Goal: Information Seeking & Learning: Learn about a topic

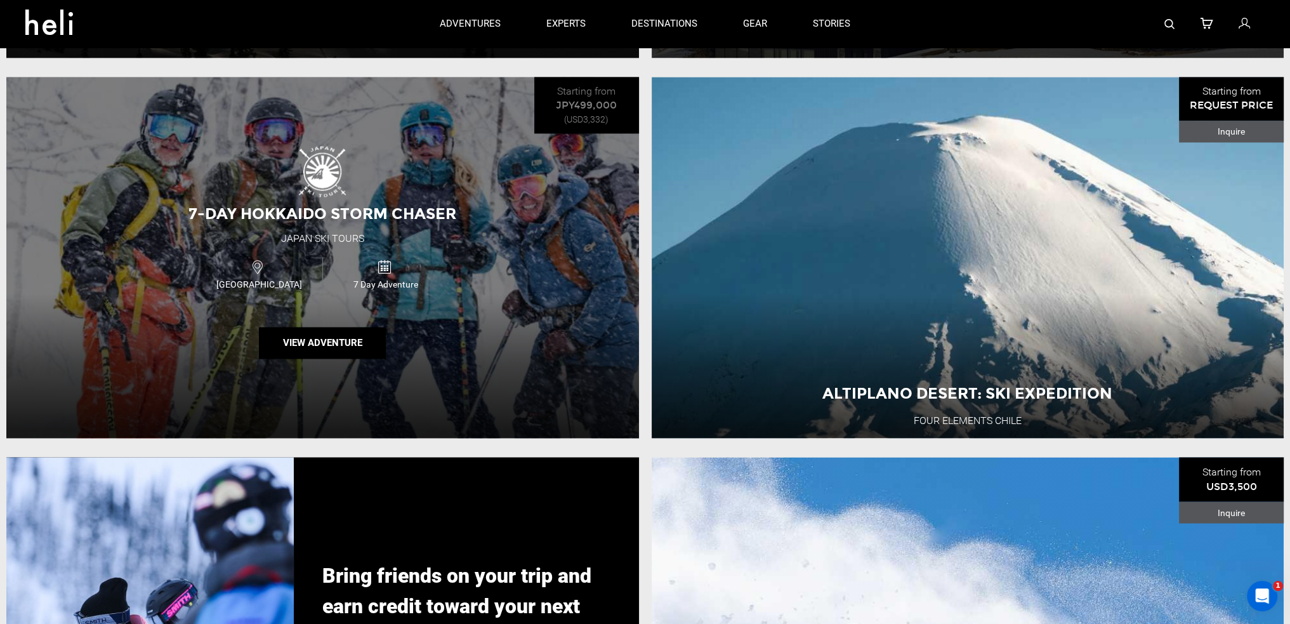
scroll to position [2834, 0]
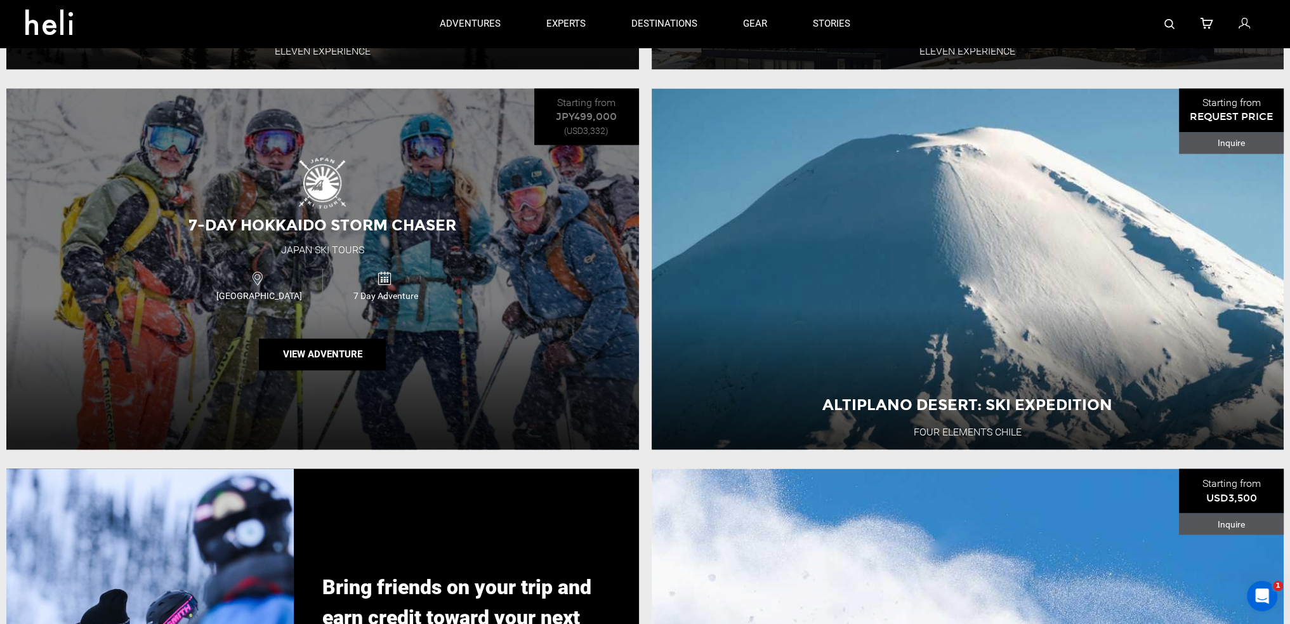
click at [500, 291] on div "Japan 7 Day Adventure" at bounding box center [322, 285] width 379 height 43
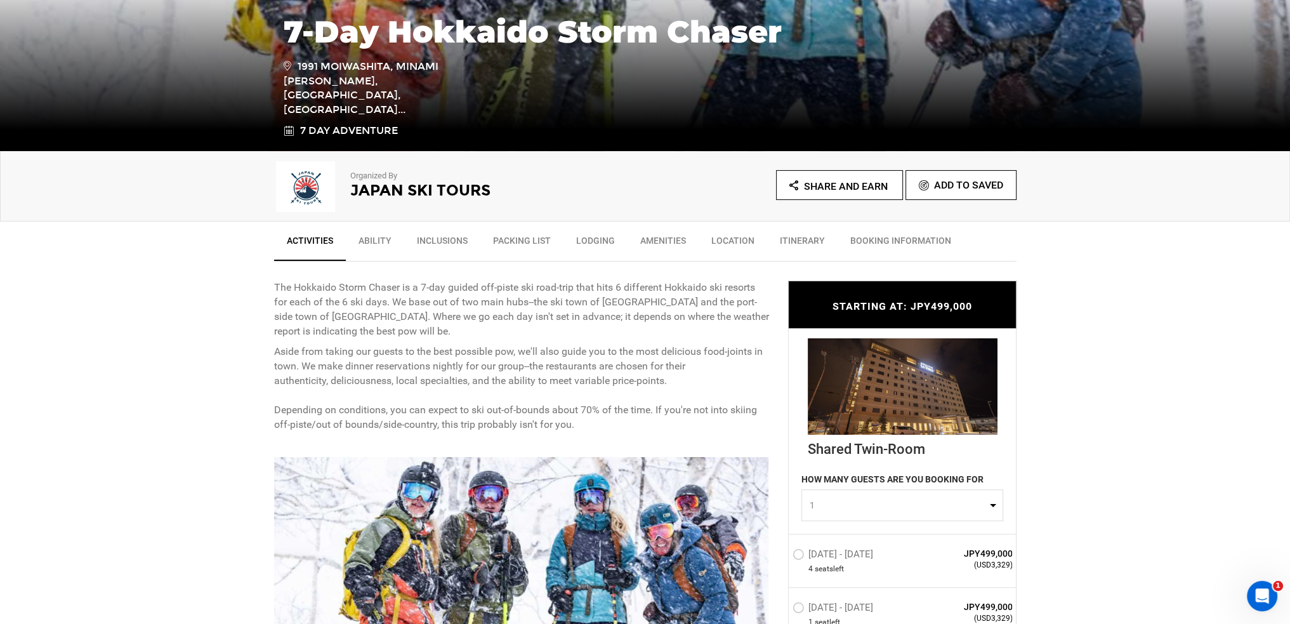
scroll to position [296, 0]
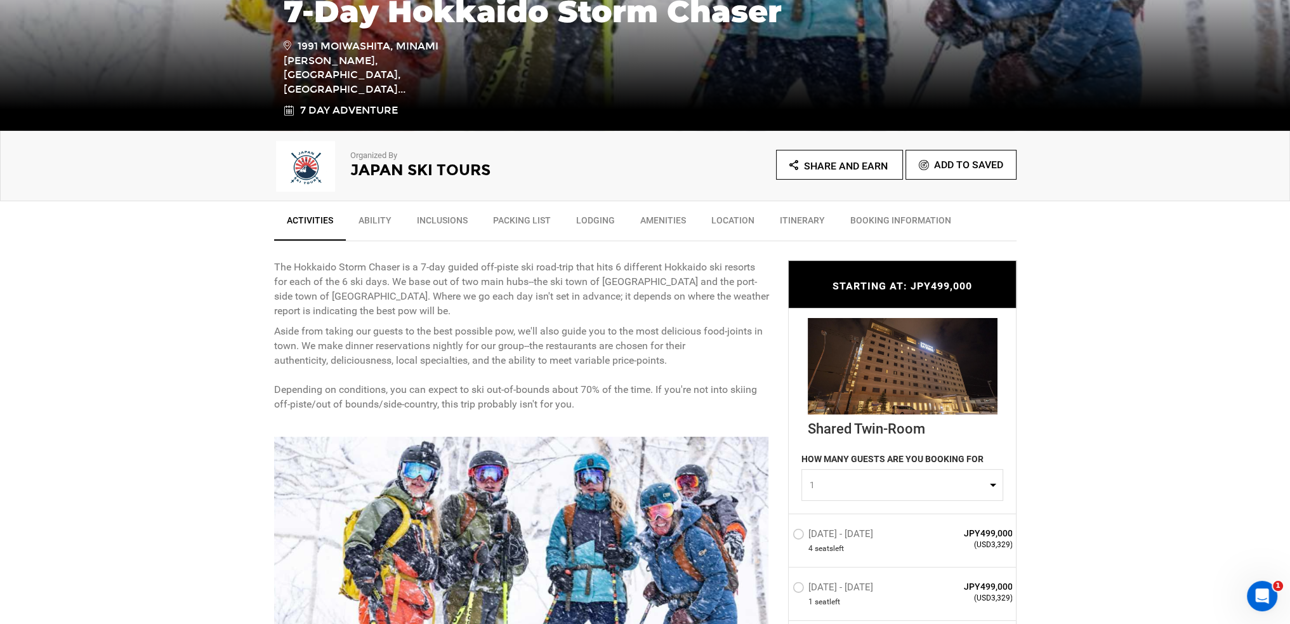
click at [382, 220] on link "Ability" at bounding box center [375, 223] width 58 height 32
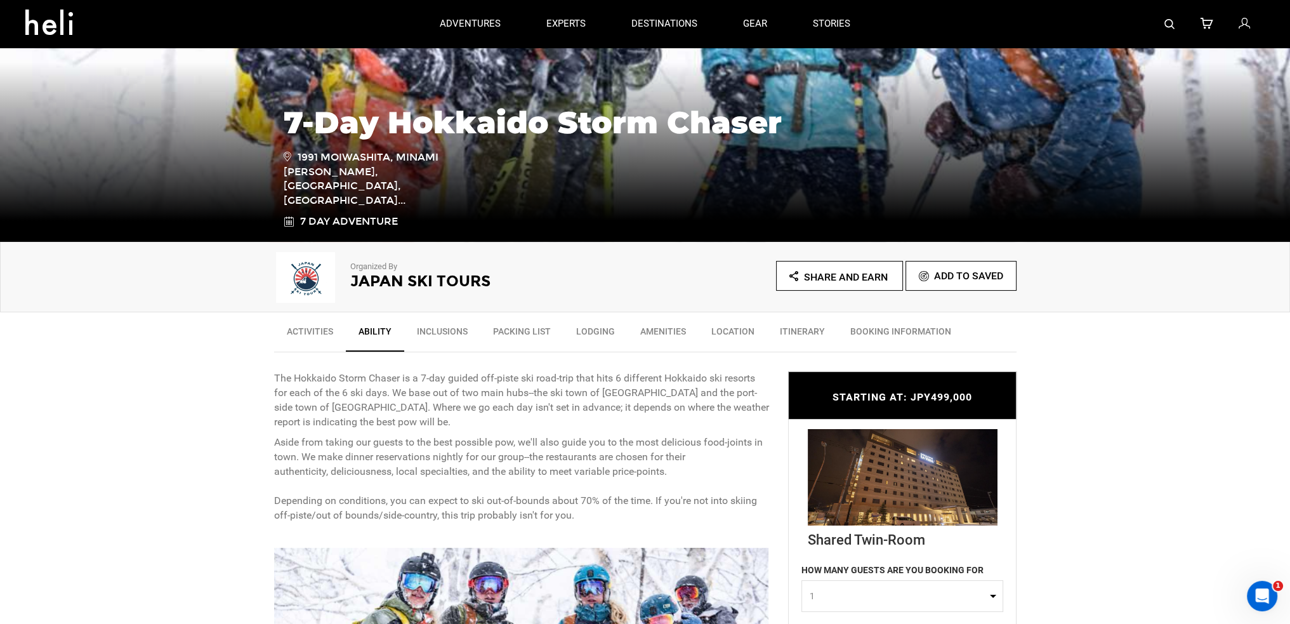
scroll to position [183, 0]
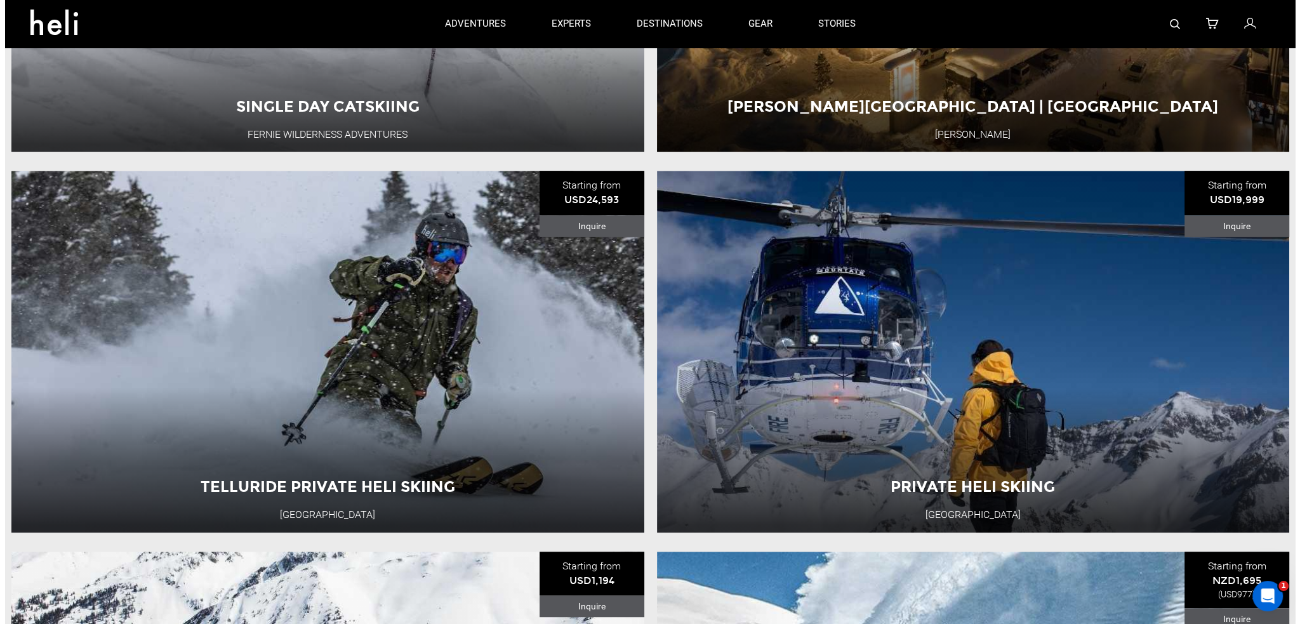
scroll to position [129, 0]
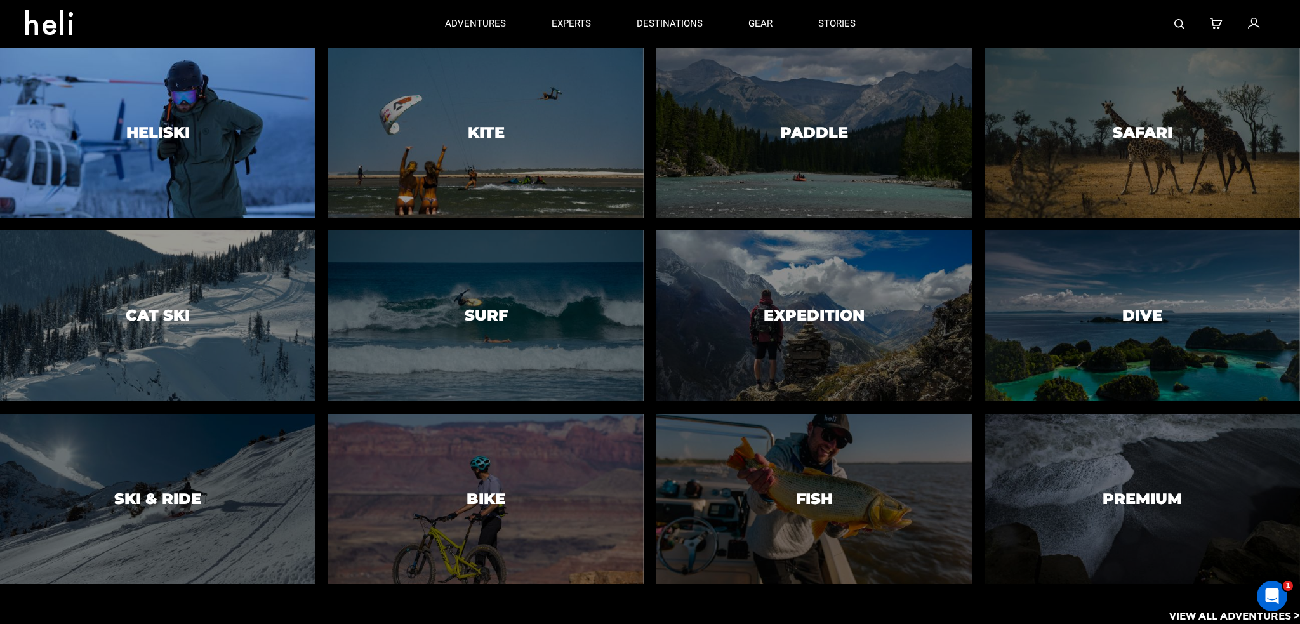
click at [183, 106] on div at bounding box center [158, 133] width 322 height 174
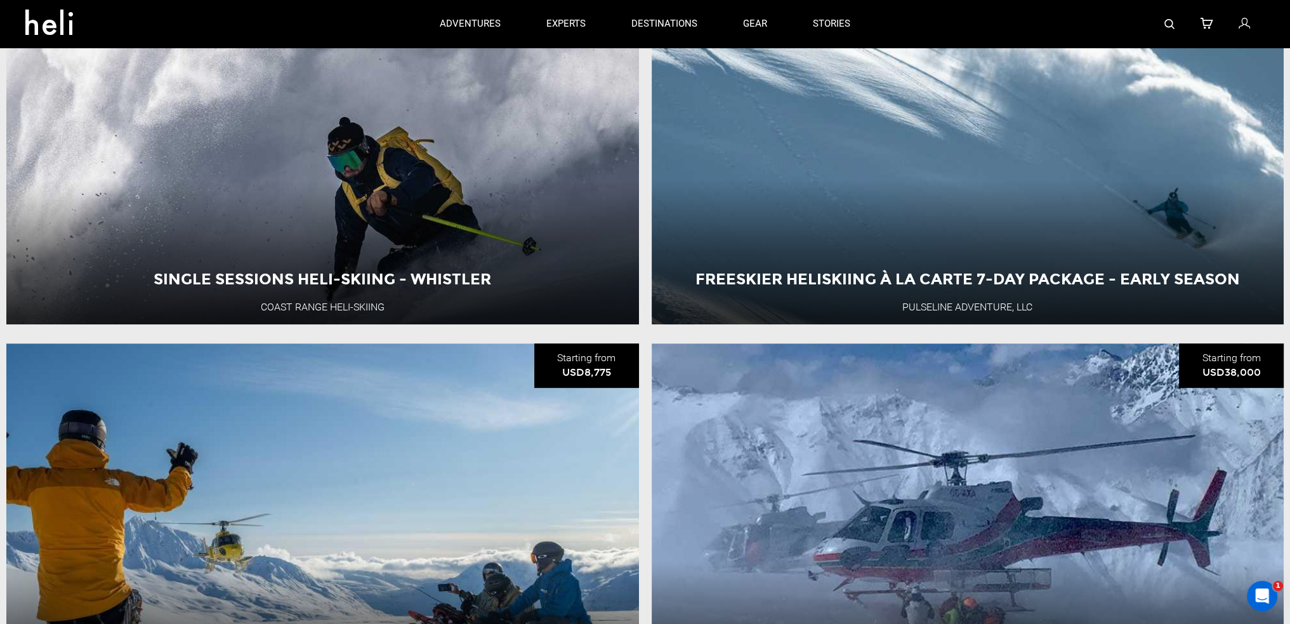
scroll to position [676, 0]
click at [69, 29] on icon at bounding box center [53, 18] width 57 height 20
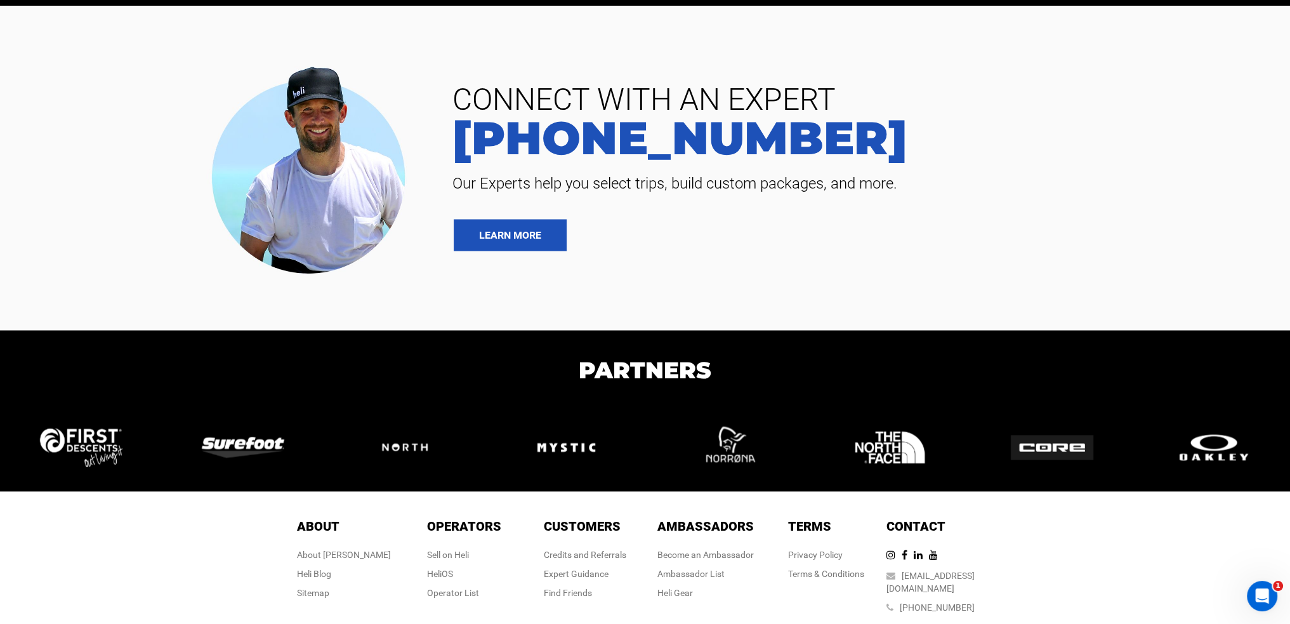
scroll to position [3069, 0]
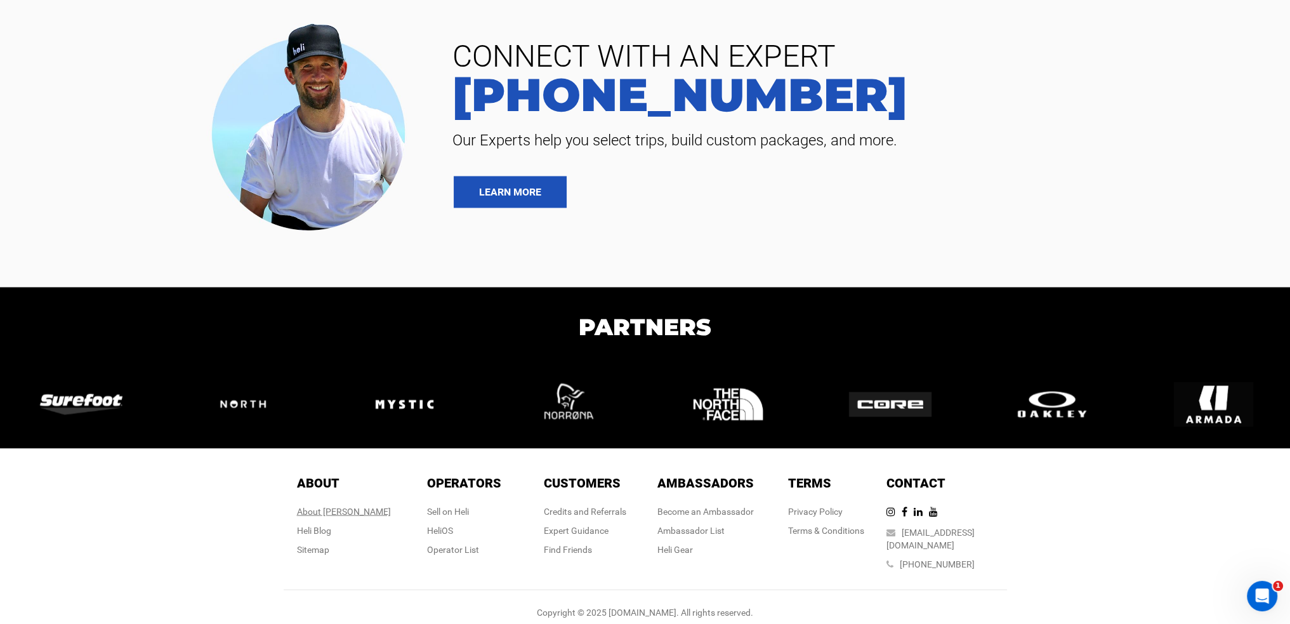
click at [361, 515] on div "About [PERSON_NAME]" at bounding box center [344, 510] width 94 height 13
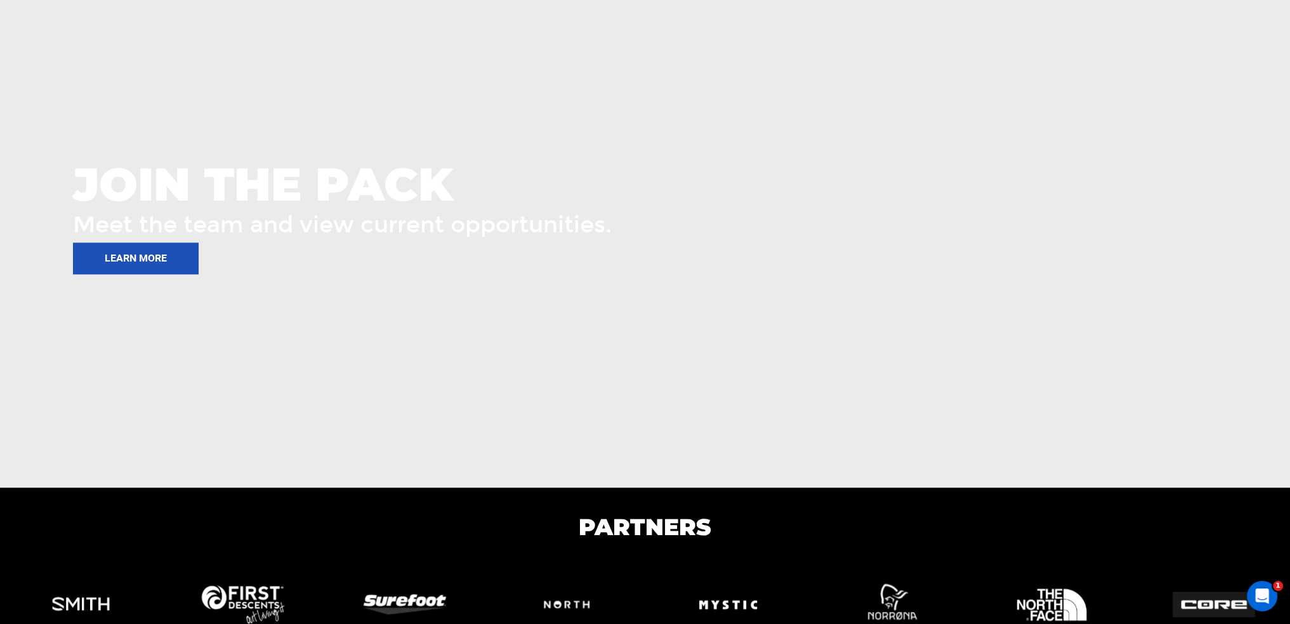
scroll to position [1861, 0]
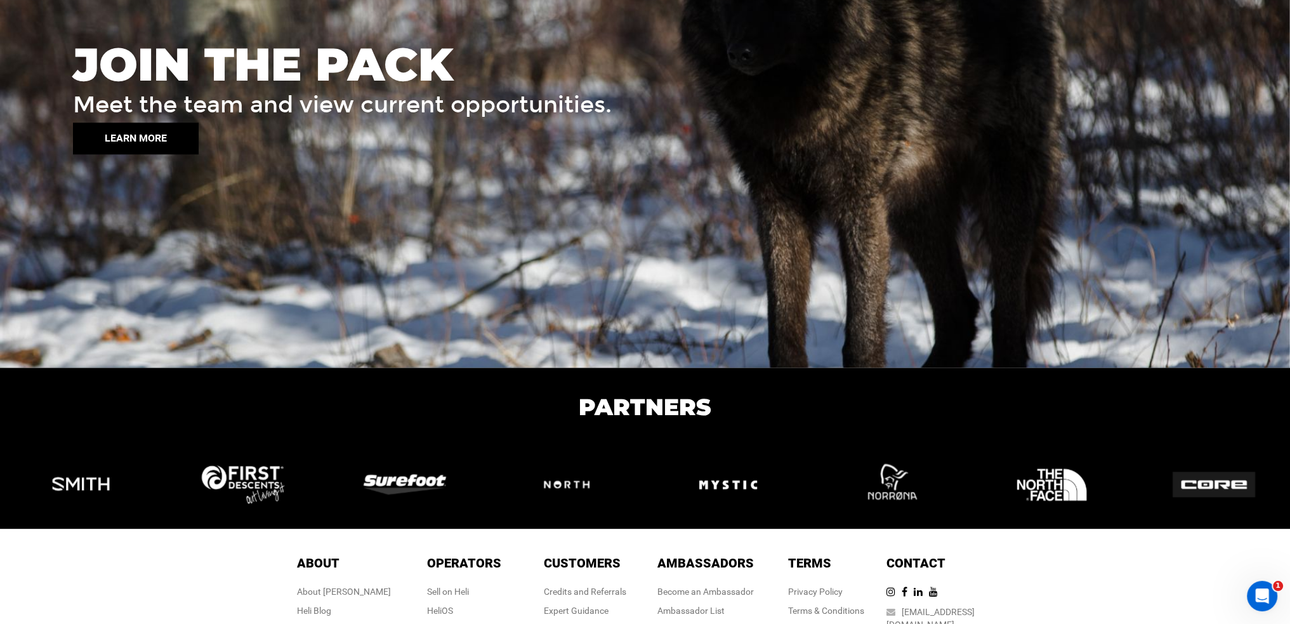
click at [145, 140] on button "LEARN MORE" at bounding box center [136, 138] width 126 height 32
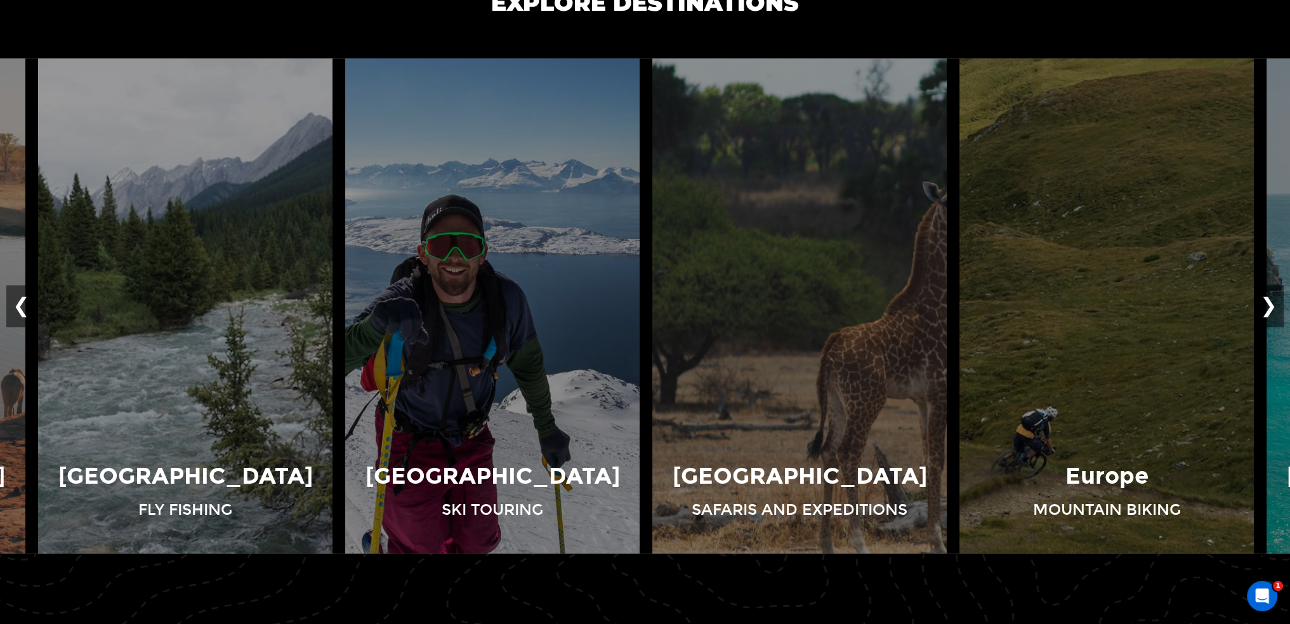
scroll to position [973, 0]
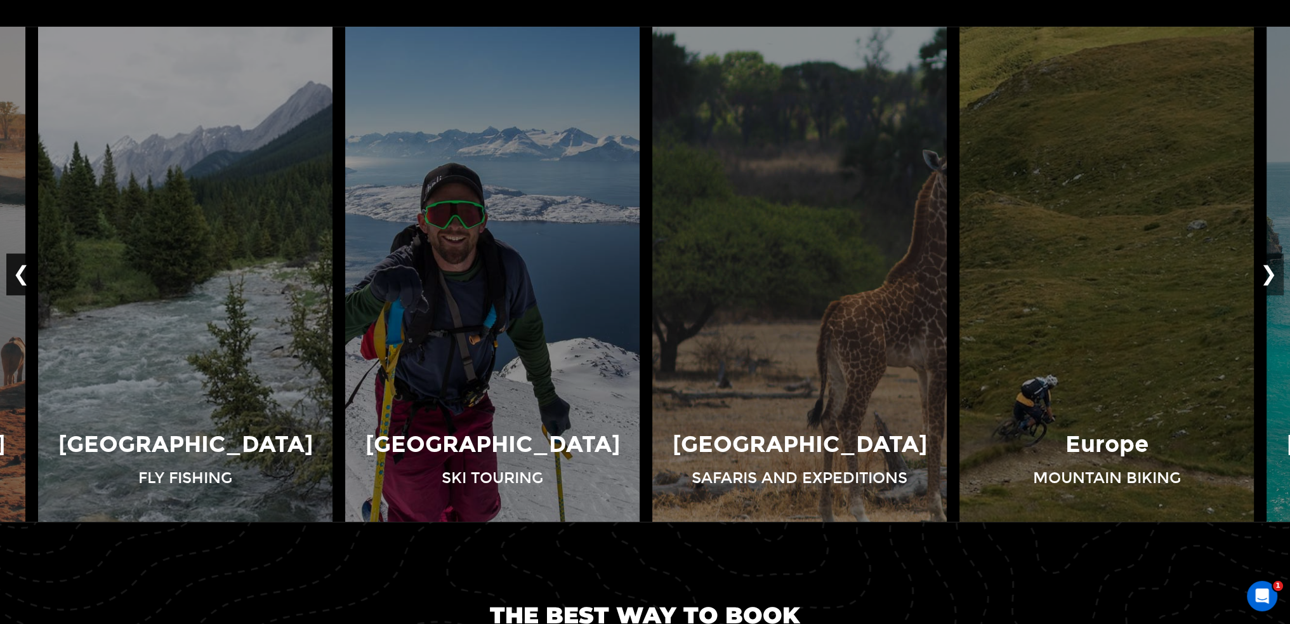
click at [25, 272] on button "❮" at bounding box center [21, 274] width 30 height 42
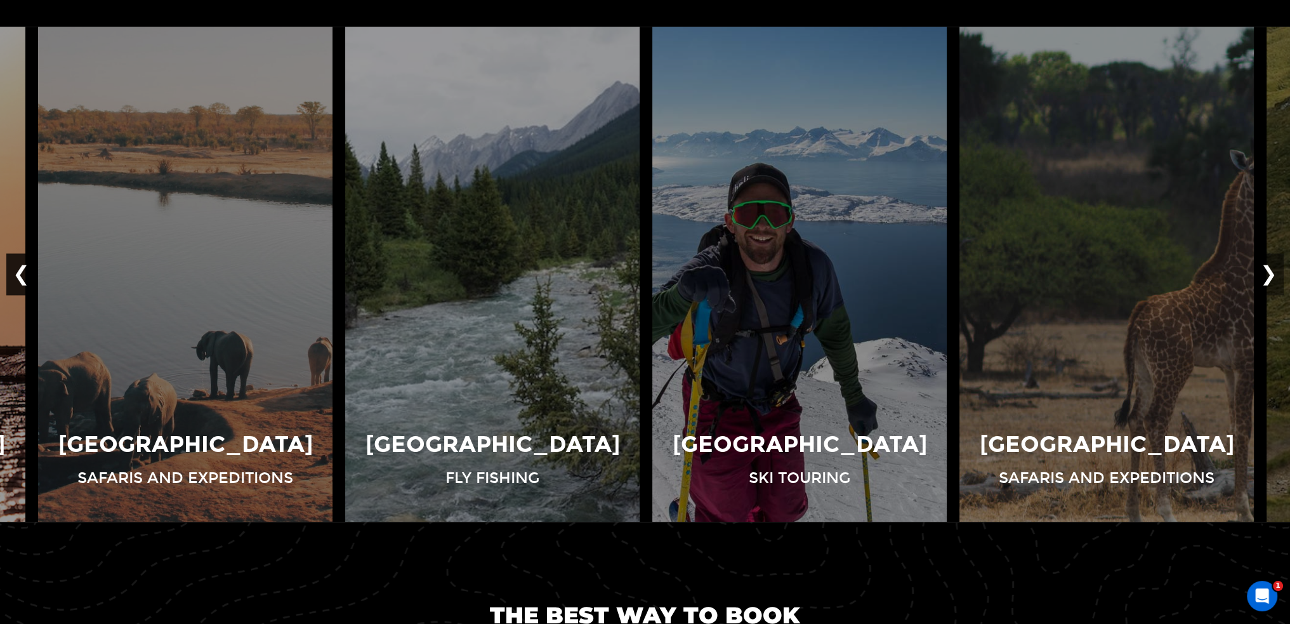
click at [25, 272] on button "❮" at bounding box center [21, 274] width 30 height 42
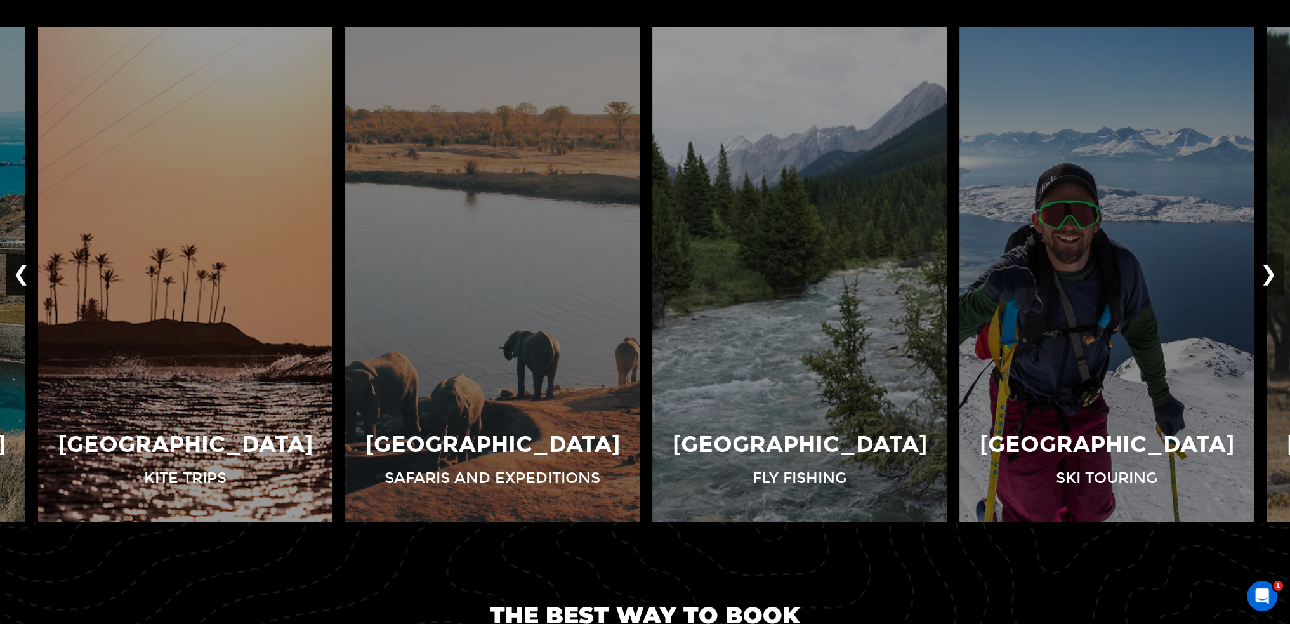
click at [25, 272] on button "❮" at bounding box center [21, 274] width 30 height 42
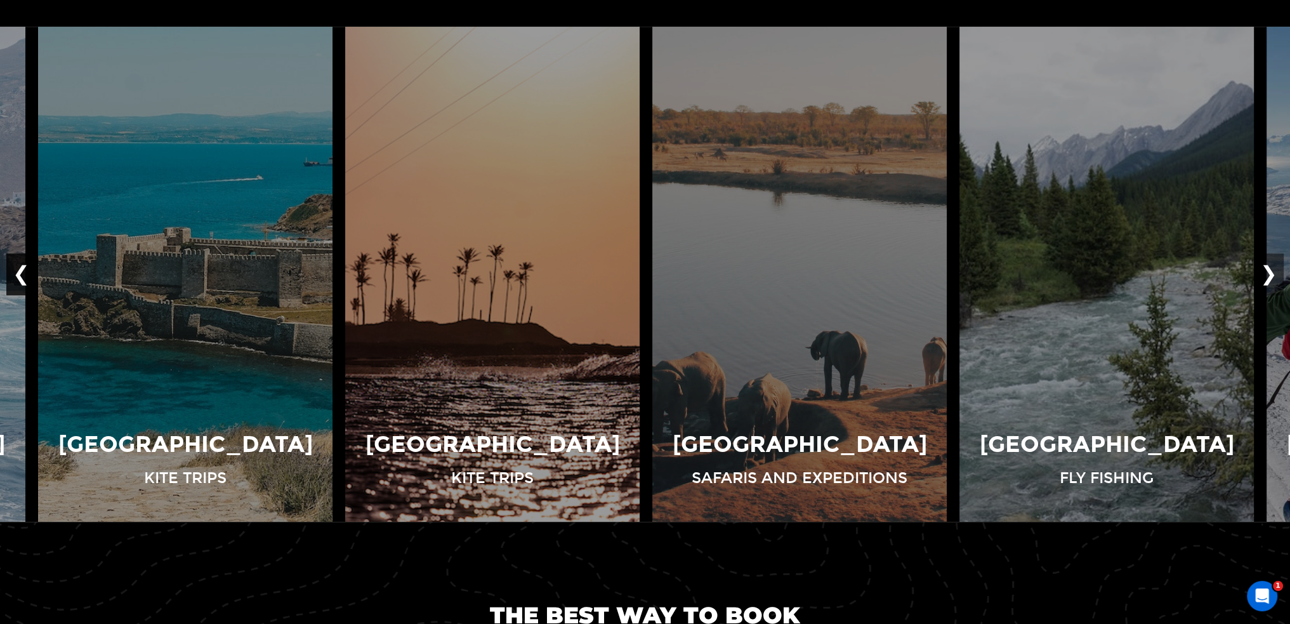
click at [25, 272] on button "❮" at bounding box center [21, 274] width 30 height 42
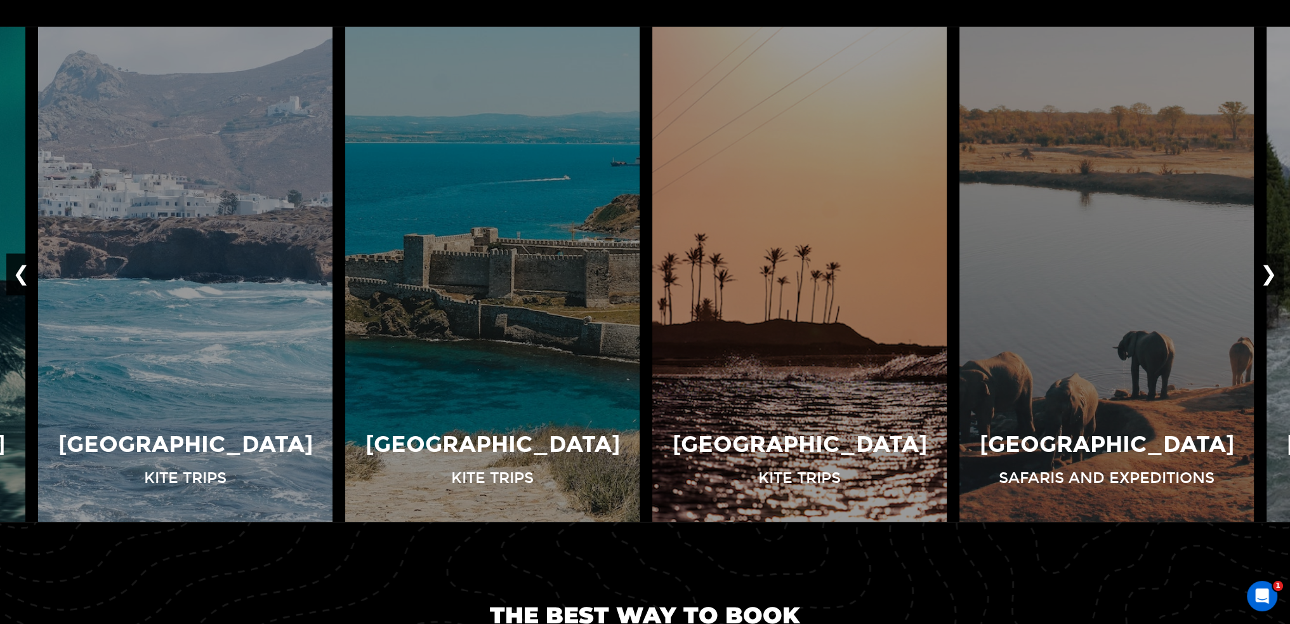
click at [25, 272] on button "❮" at bounding box center [21, 274] width 30 height 42
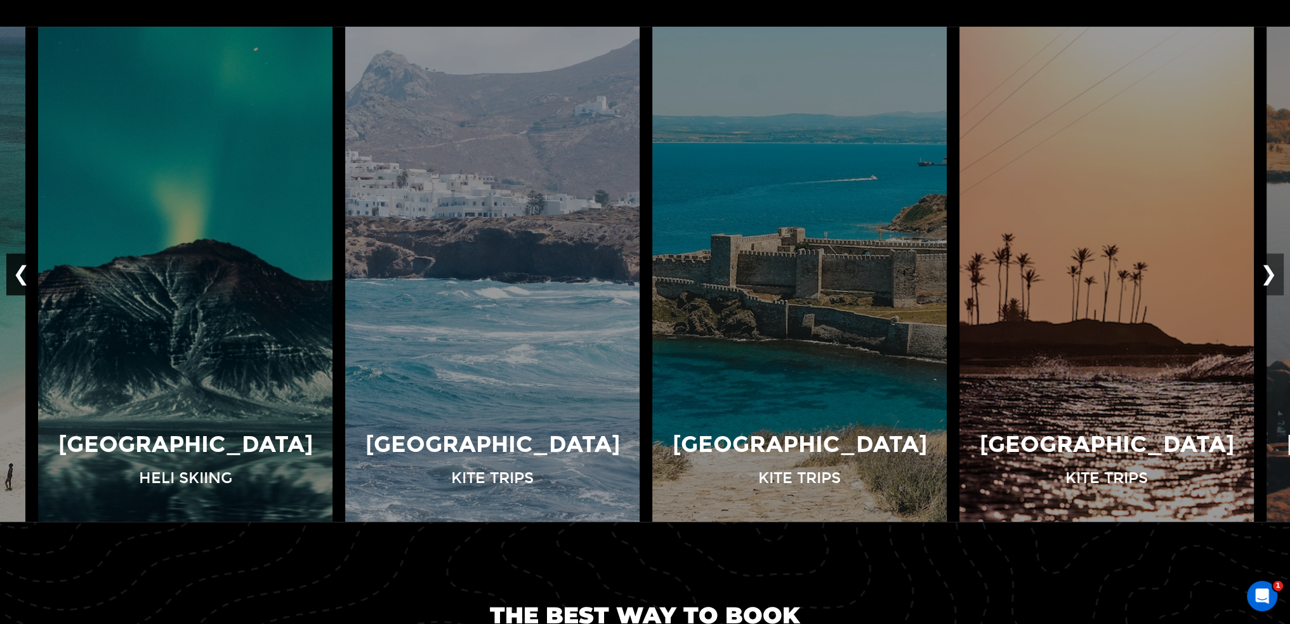
click at [25, 272] on button "❮" at bounding box center [21, 274] width 30 height 42
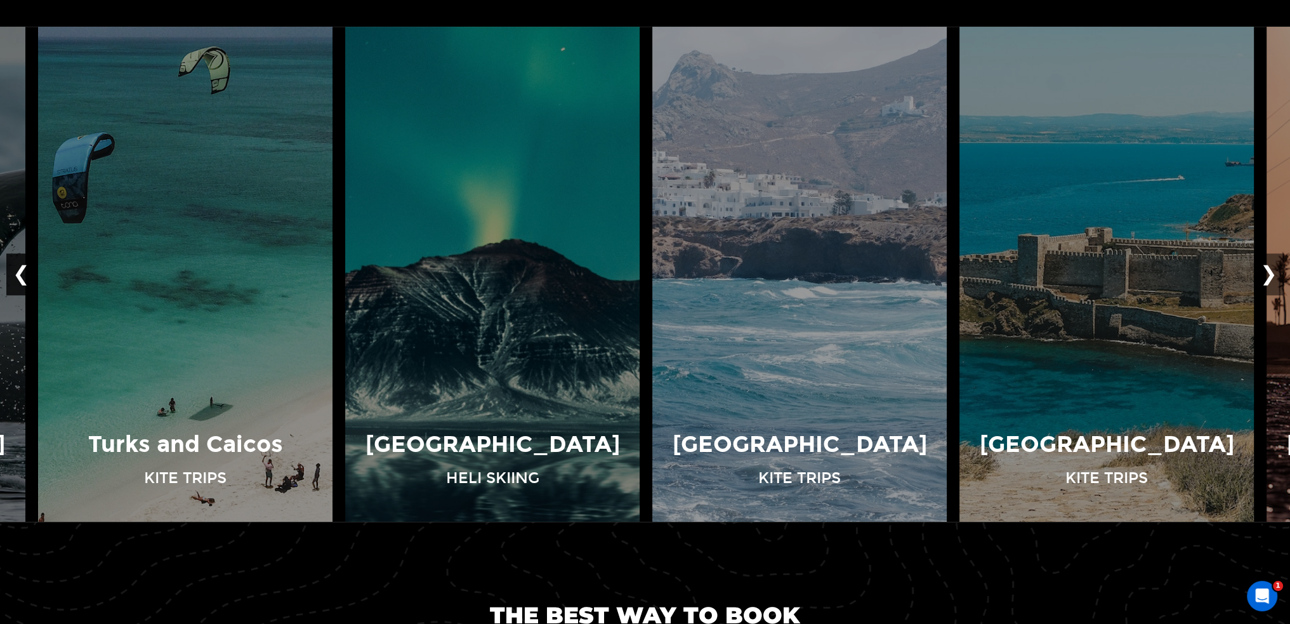
click at [25, 272] on button "❮" at bounding box center [21, 274] width 30 height 42
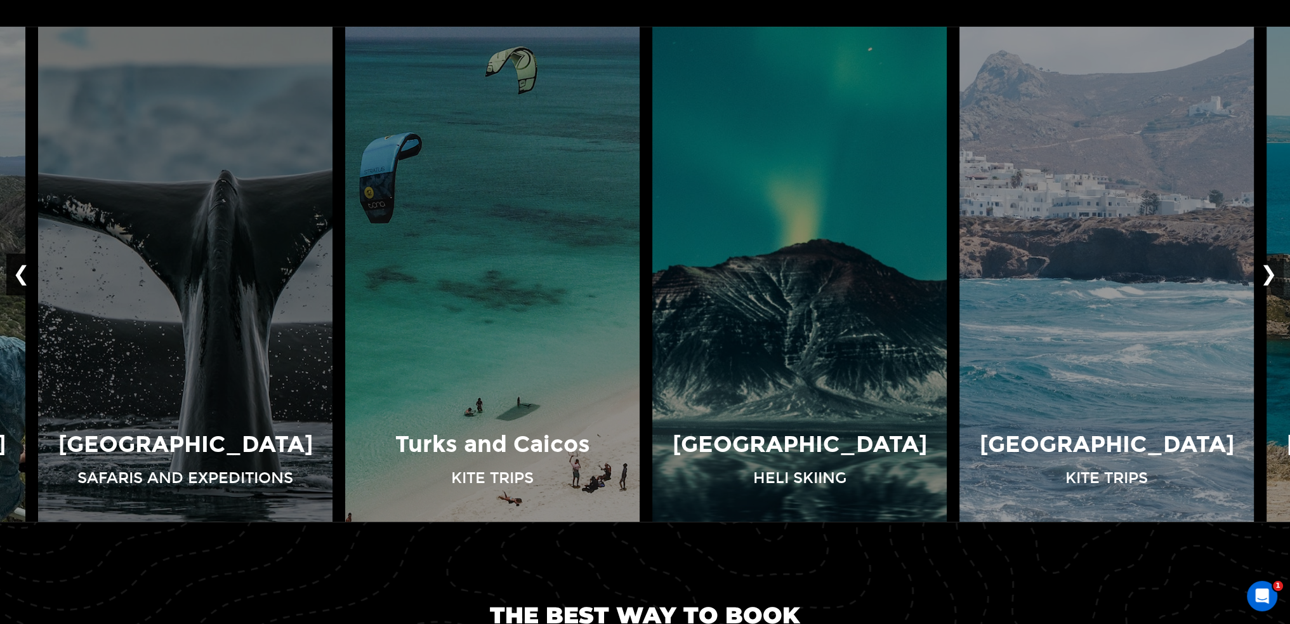
click at [25, 272] on button "❮" at bounding box center [21, 274] width 30 height 42
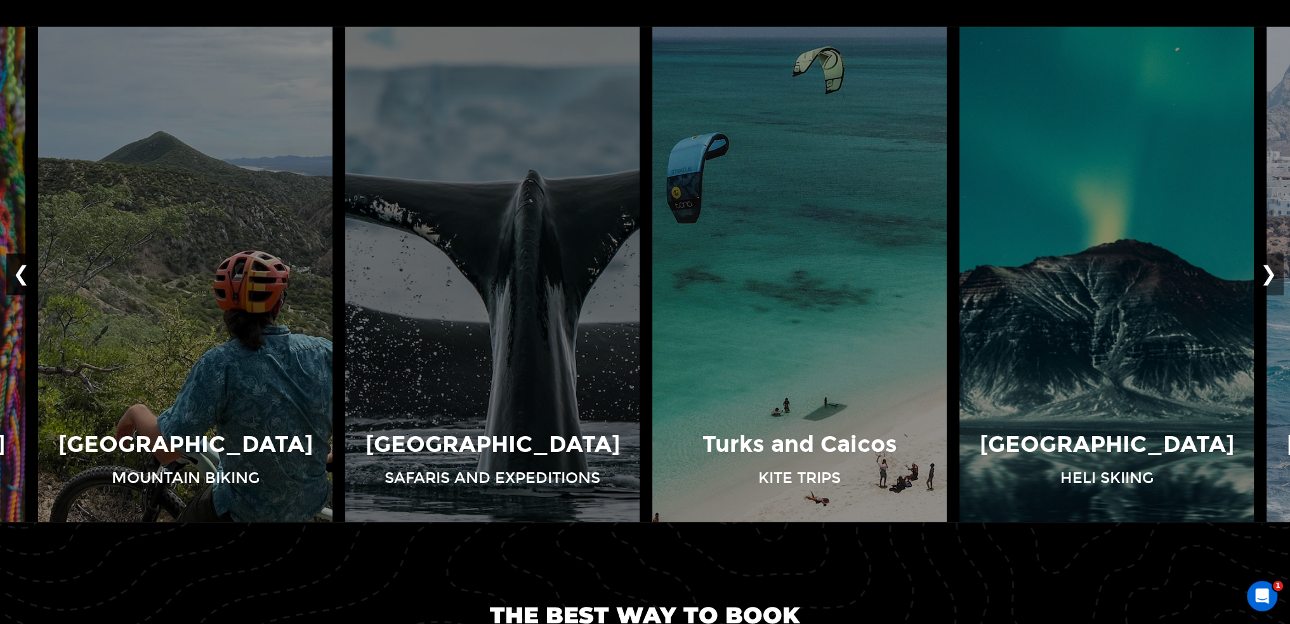
click at [25, 272] on button "❮" at bounding box center [21, 274] width 30 height 42
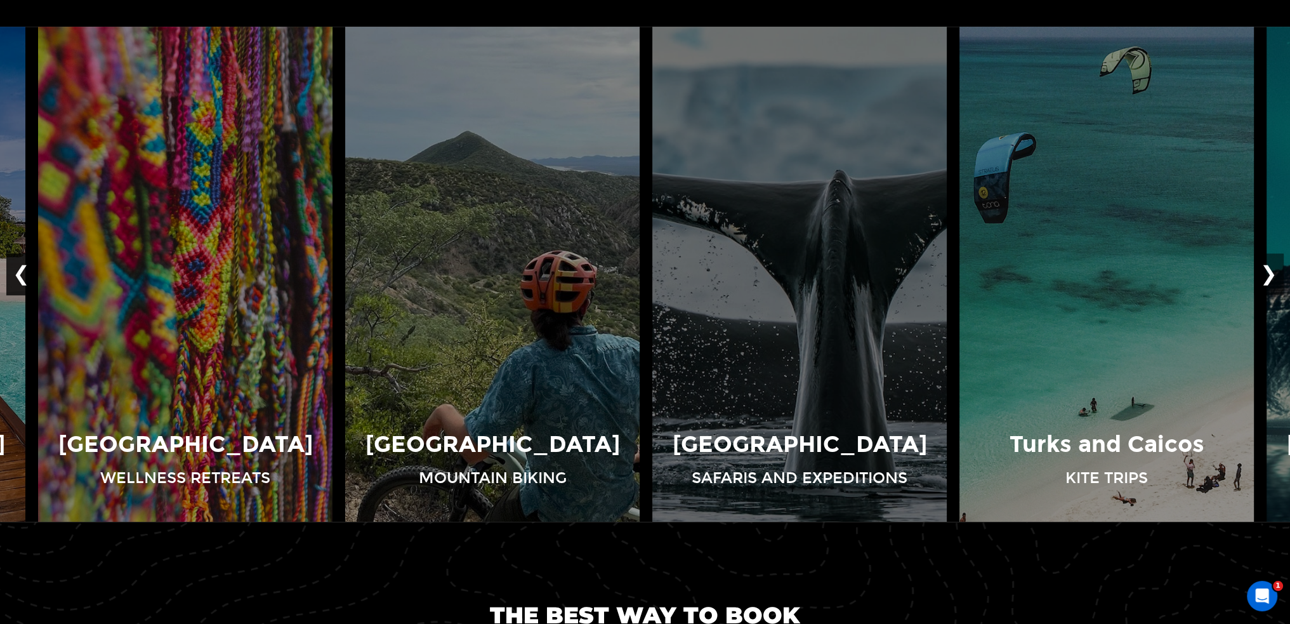
click at [25, 272] on button "❮" at bounding box center [21, 274] width 30 height 42
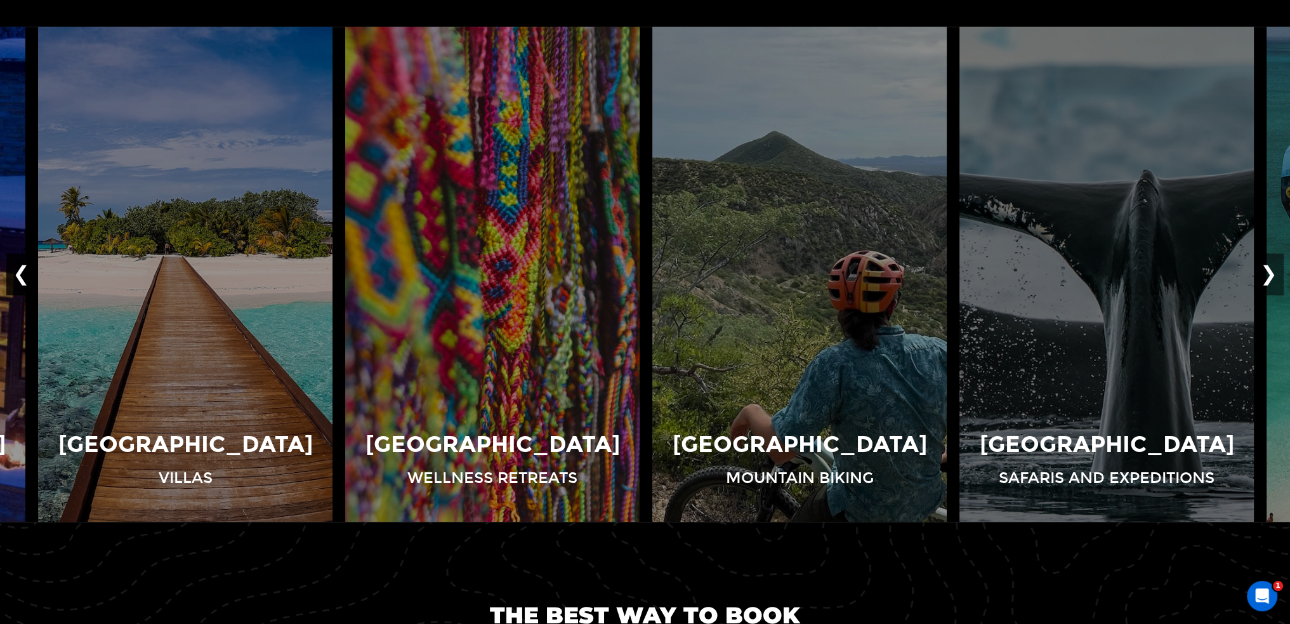
click at [25, 272] on button "❮" at bounding box center [21, 274] width 30 height 42
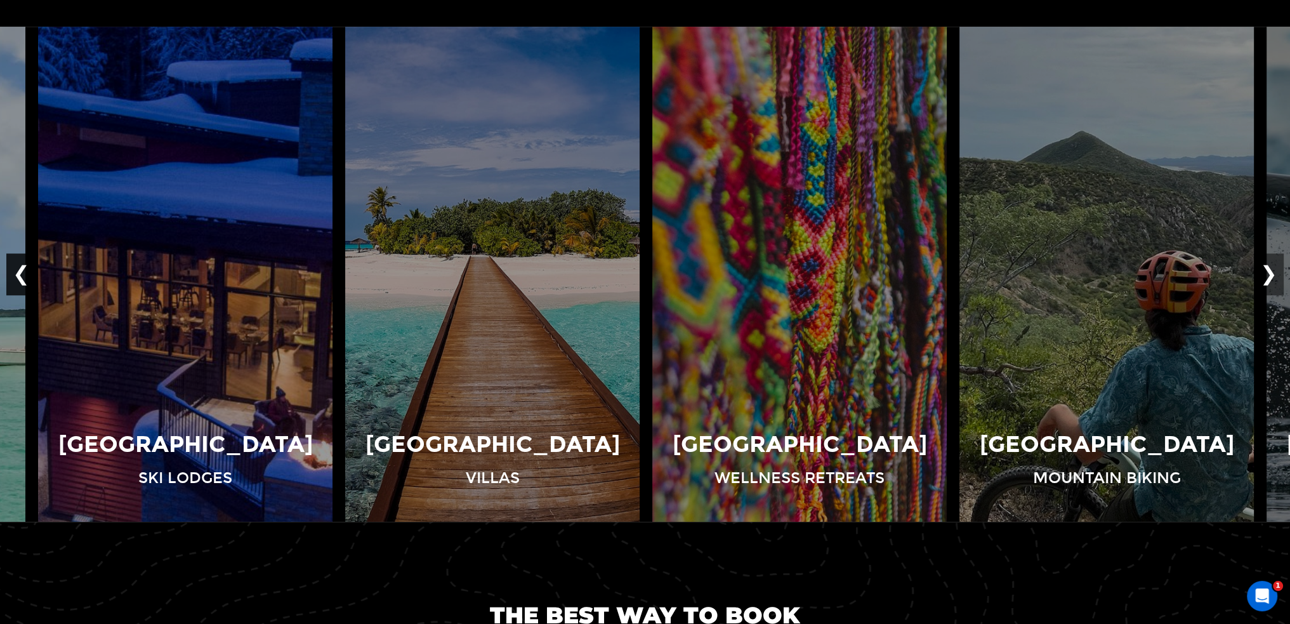
click at [25, 272] on button "❮" at bounding box center [21, 274] width 30 height 42
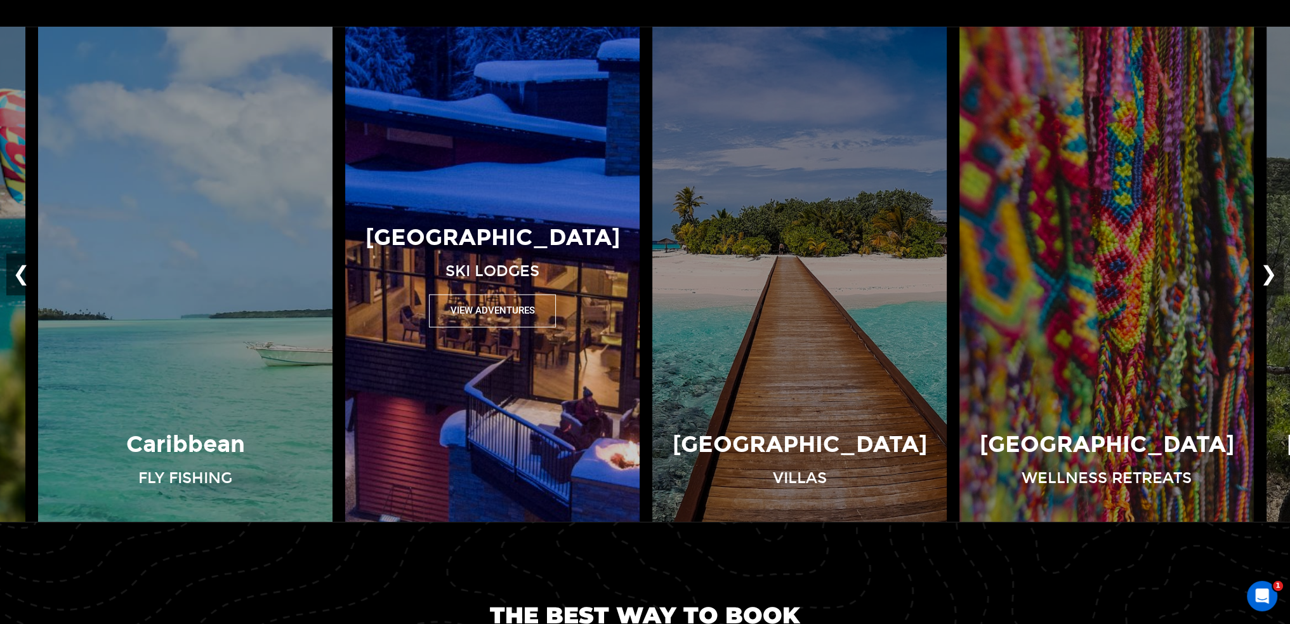
click at [465, 426] on img at bounding box center [492, 274] width 307 height 495
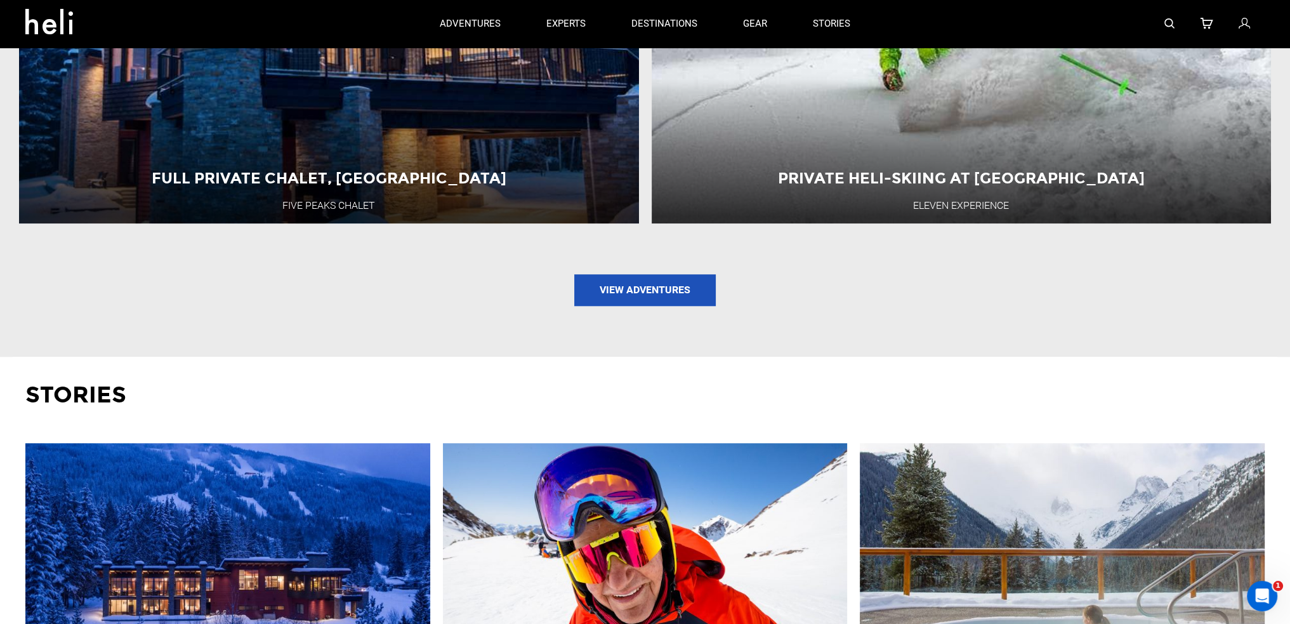
scroll to position [1565, 0]
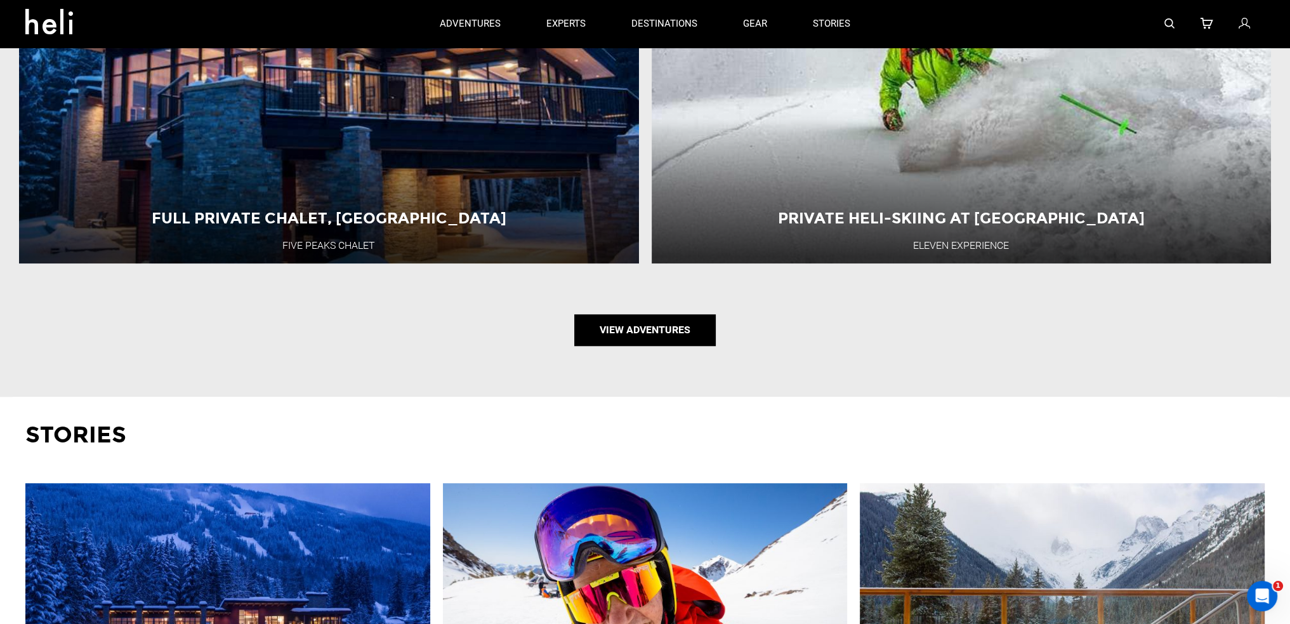
click at [668, 336] on link "View Adventures" at bounding box center [645, 330] width 142 height 32
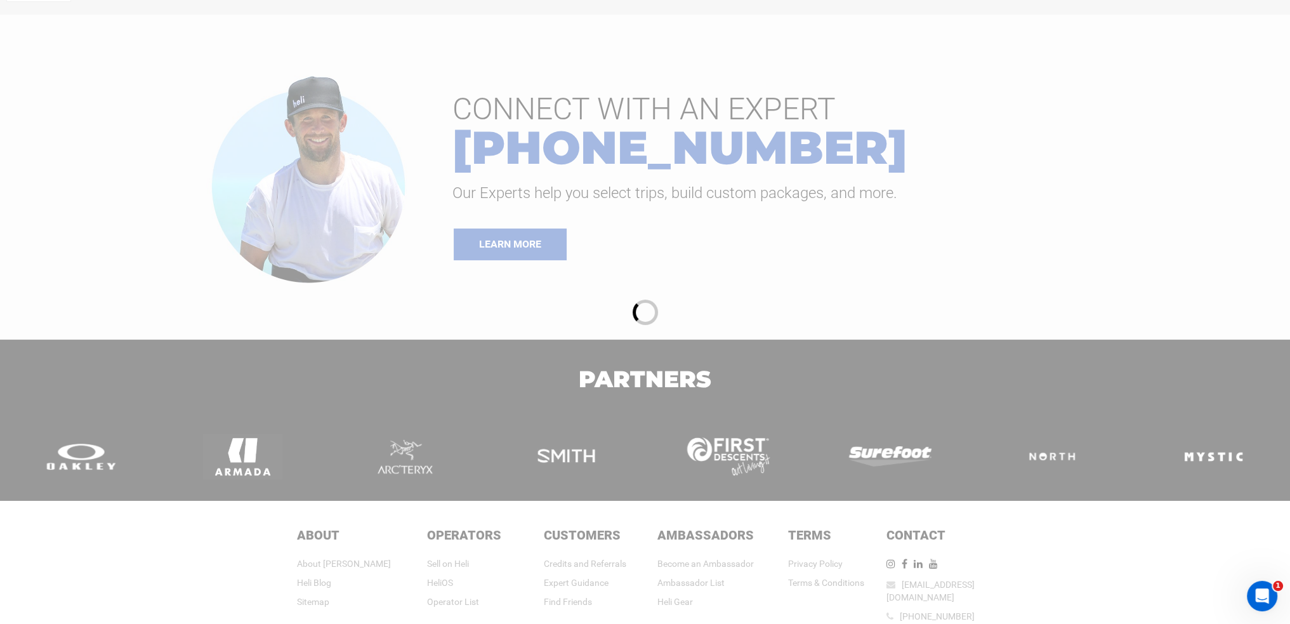
scroll to position [148, 0]
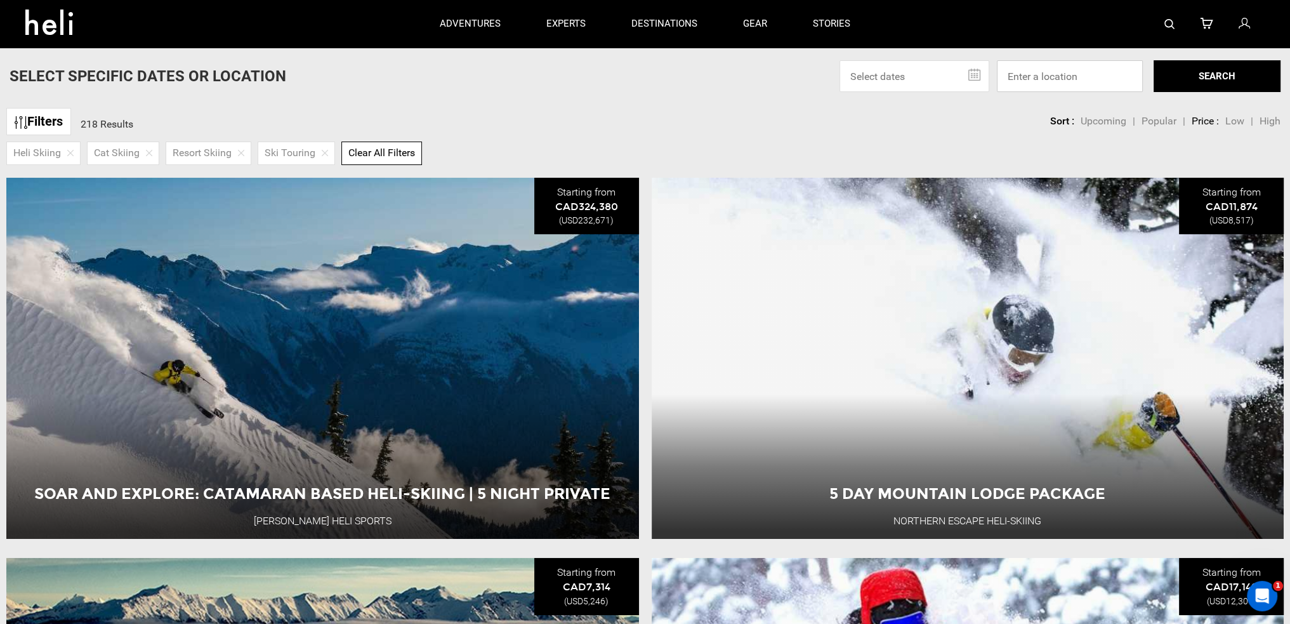
click at [1051, 91] on input at bounding box center [1070, 76] width 146 height 32
click at [1053, 70] on input at bounding box center [1070, 76] width 146 height 32
type input "[GEOGRAPHIC_DATA], [GEOGRAPHIC_DATA], [GEOGRAPHIC_DATA], [GEOGRAPHIC_DATA], [GE…"
click at [1239, 76] on button "SEARCH" at bounding box center [1217, 76] width 127 height 32
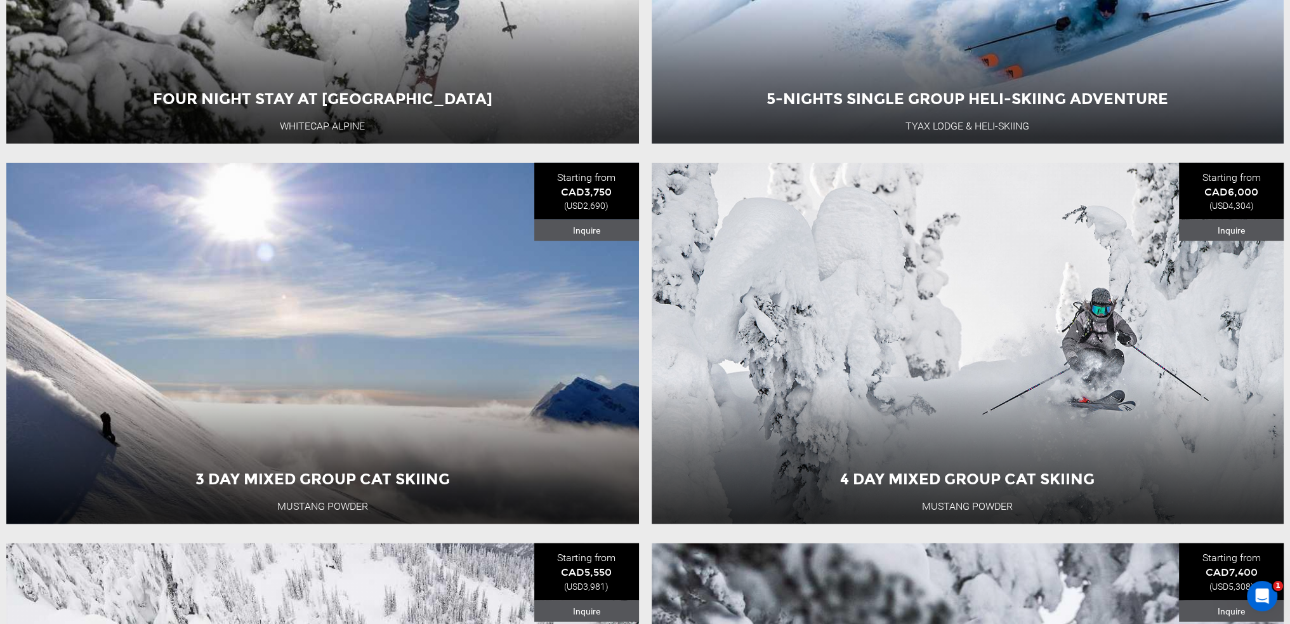
scroll to position [3447, 0]
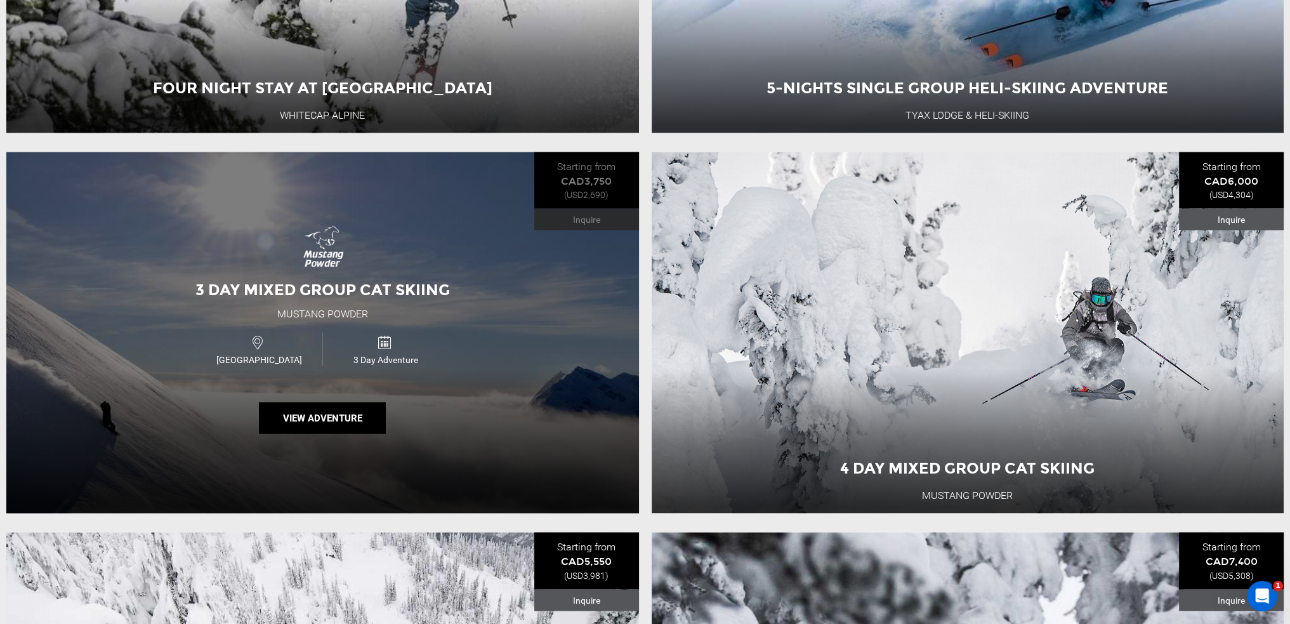
click at [501, 324] on div "3 Day Mixed Group Cat Skiing Mustang Powder Canada 3 Day Adventure View Adventu…" at bounding box center [322, 332] width 633 height 361
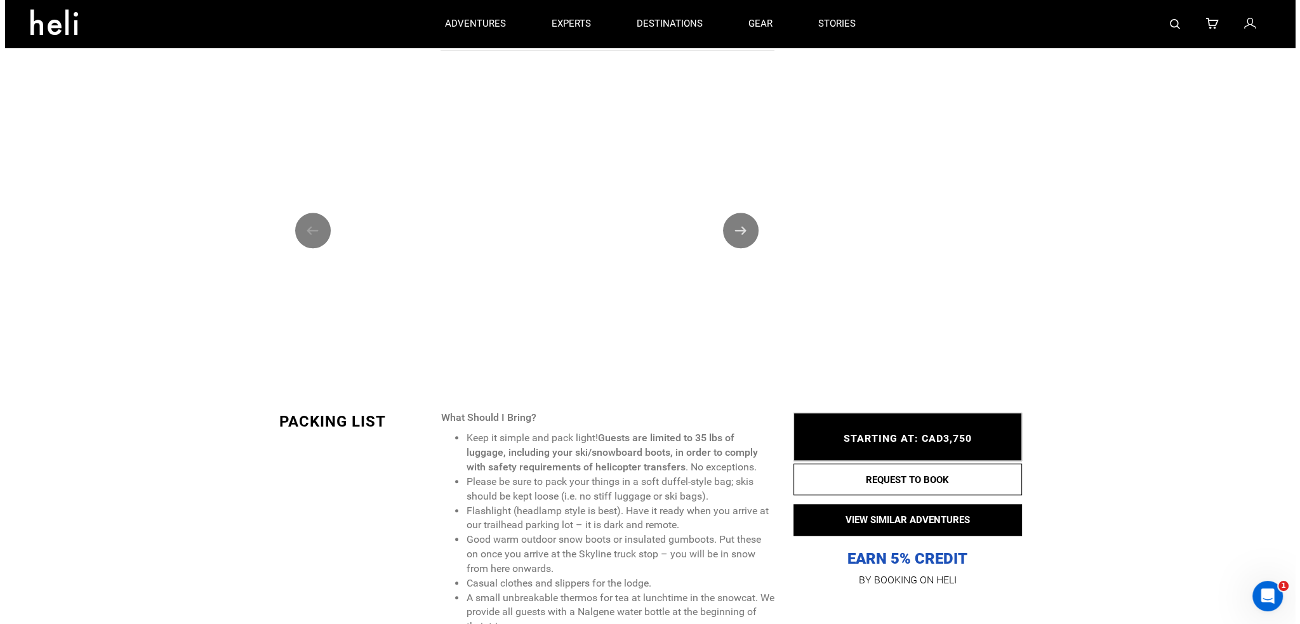
scroll to position [1417, 0]
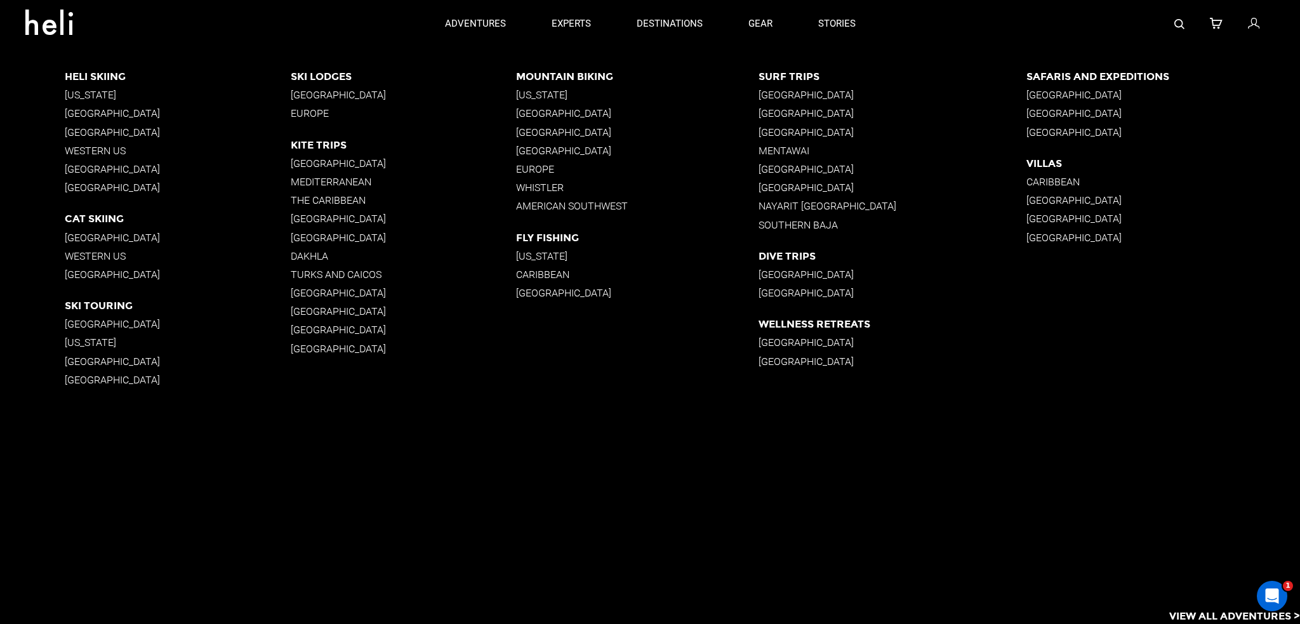
click at [135, 113] on p "[GEOGRAPHIC_DATA]" at bounding box center [178, 113] width 226 height 12
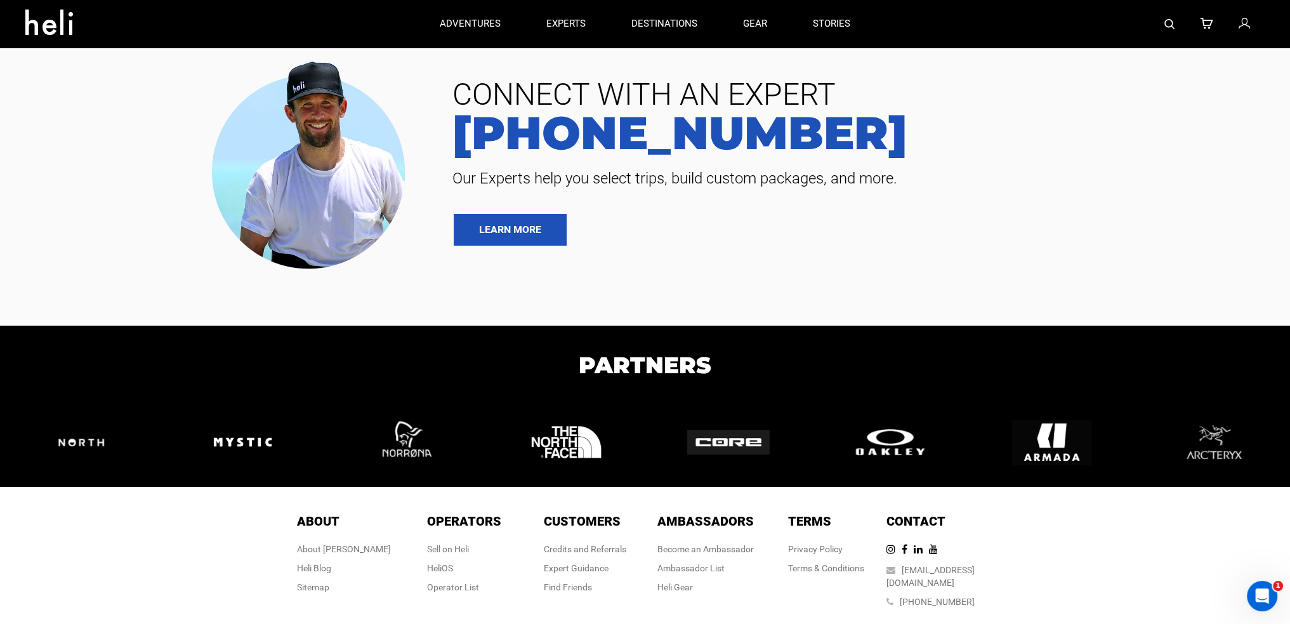
click at [1173, 25] on img at bounding box center [1169, 24] width 10 height 10
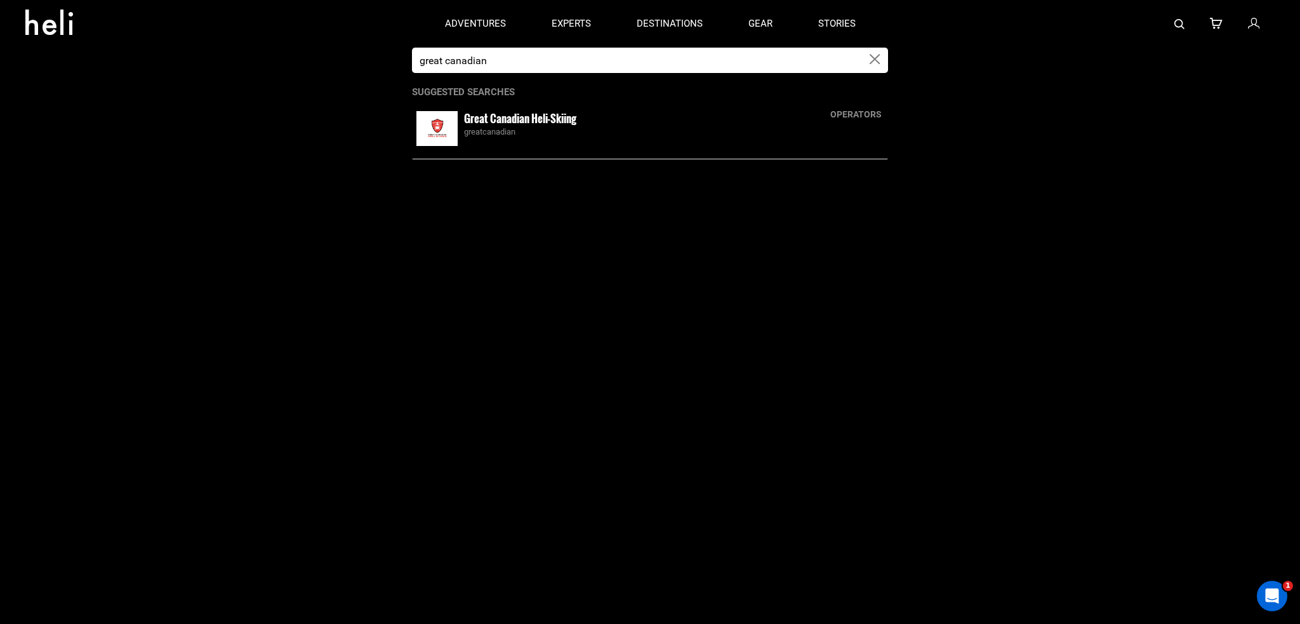
type input "great canadian"
click at [525, 117] on small "Great Canadian Heli-Skiing" at bounding box center [520, 118] width 112 height 16
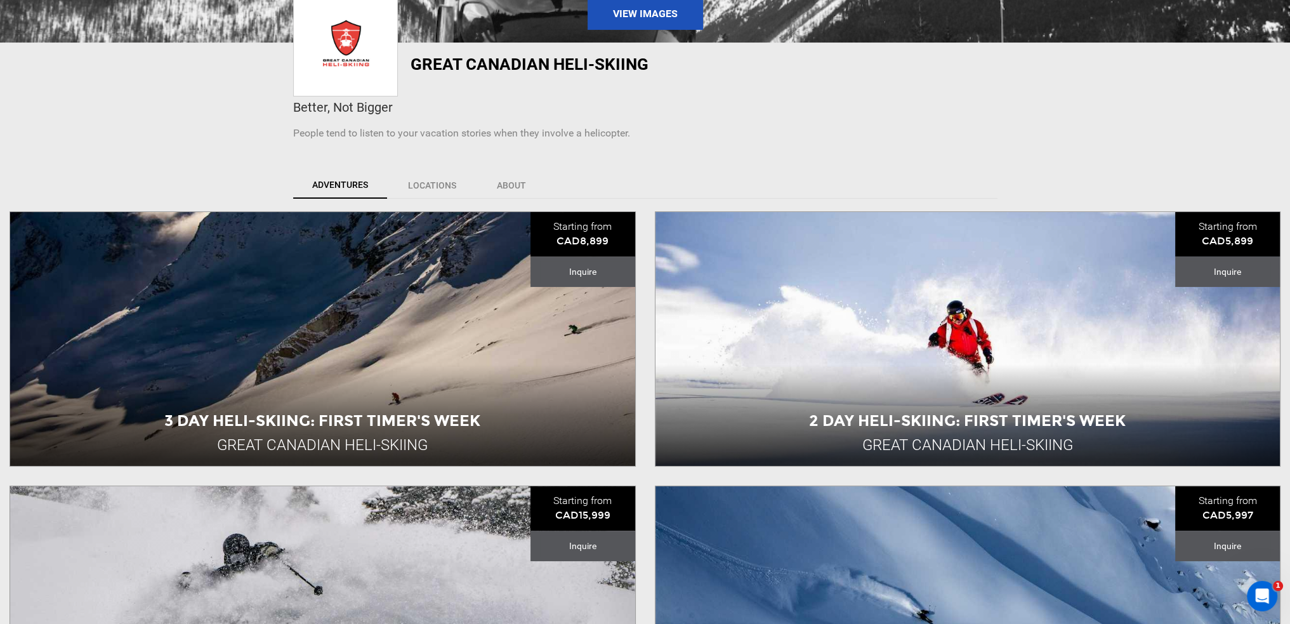
scroll to position [275, 0]
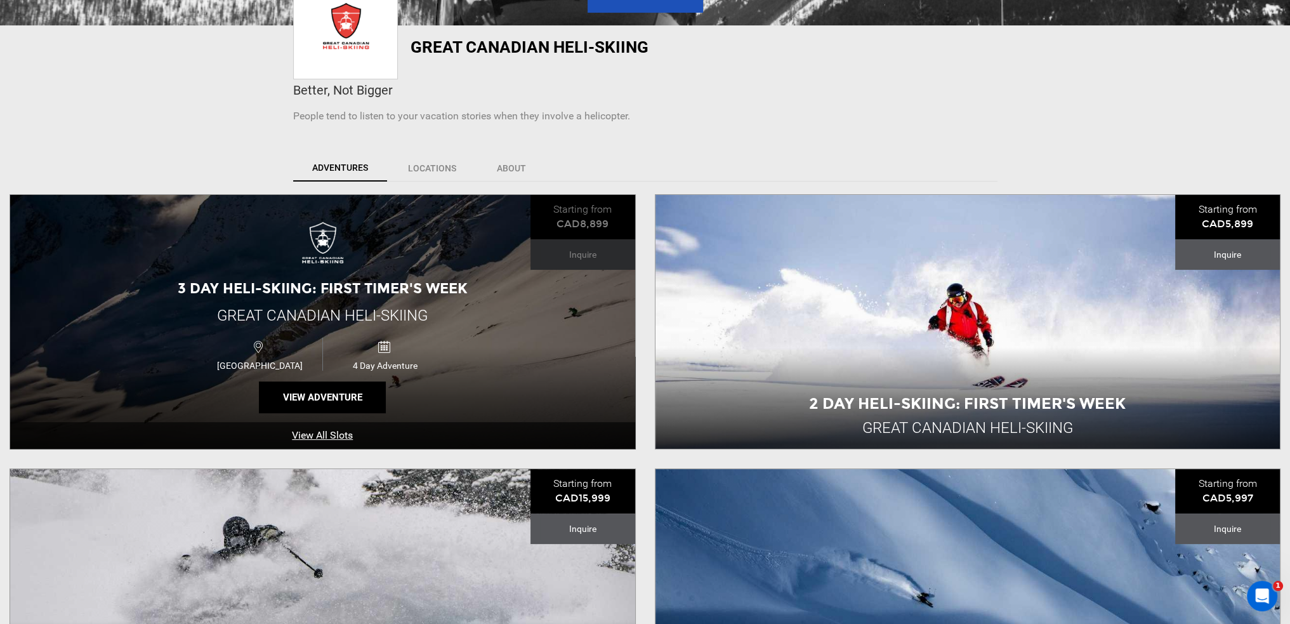
click at [488, 366] on div "[GEOGRAPHIC_DATA] 4 Day Adventure" at bounding box center [322, 354] width 375 height 42
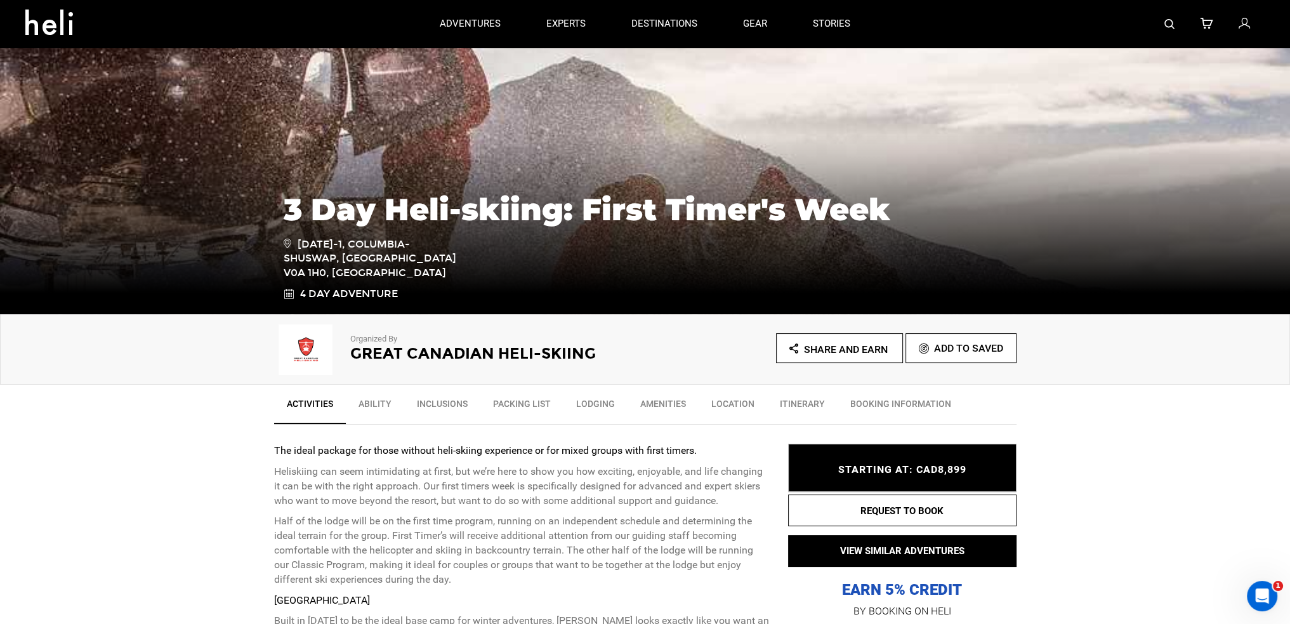
scroll to position [112, 0]
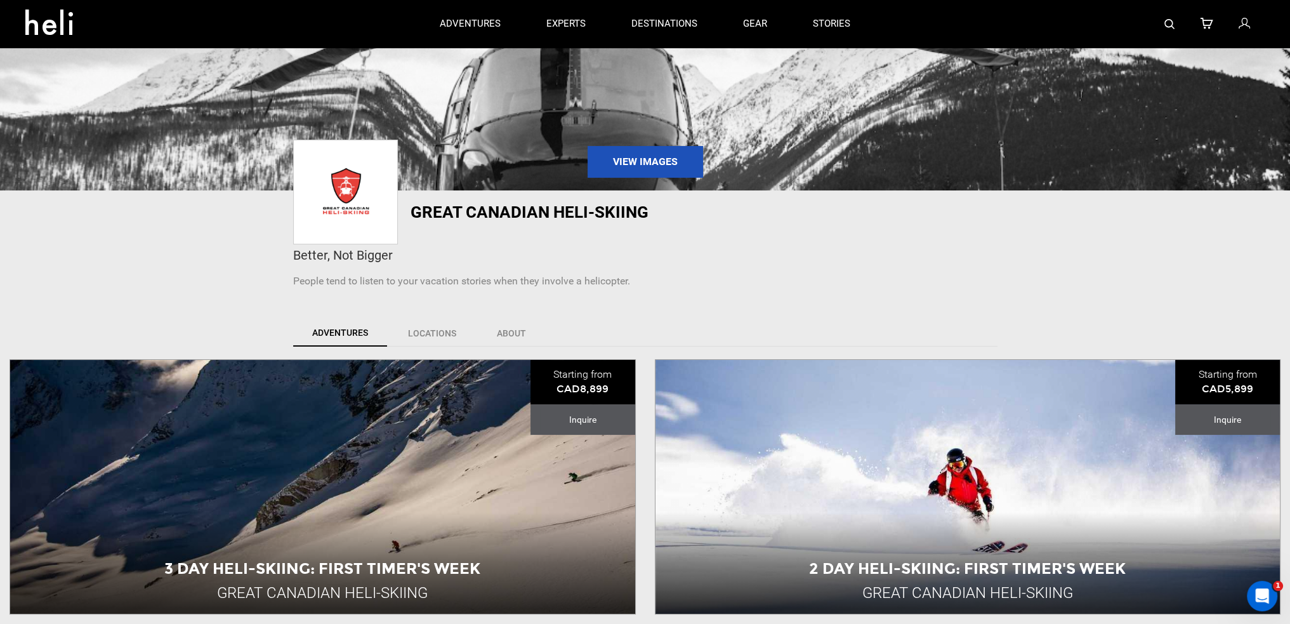
scroll to position [106, 0]
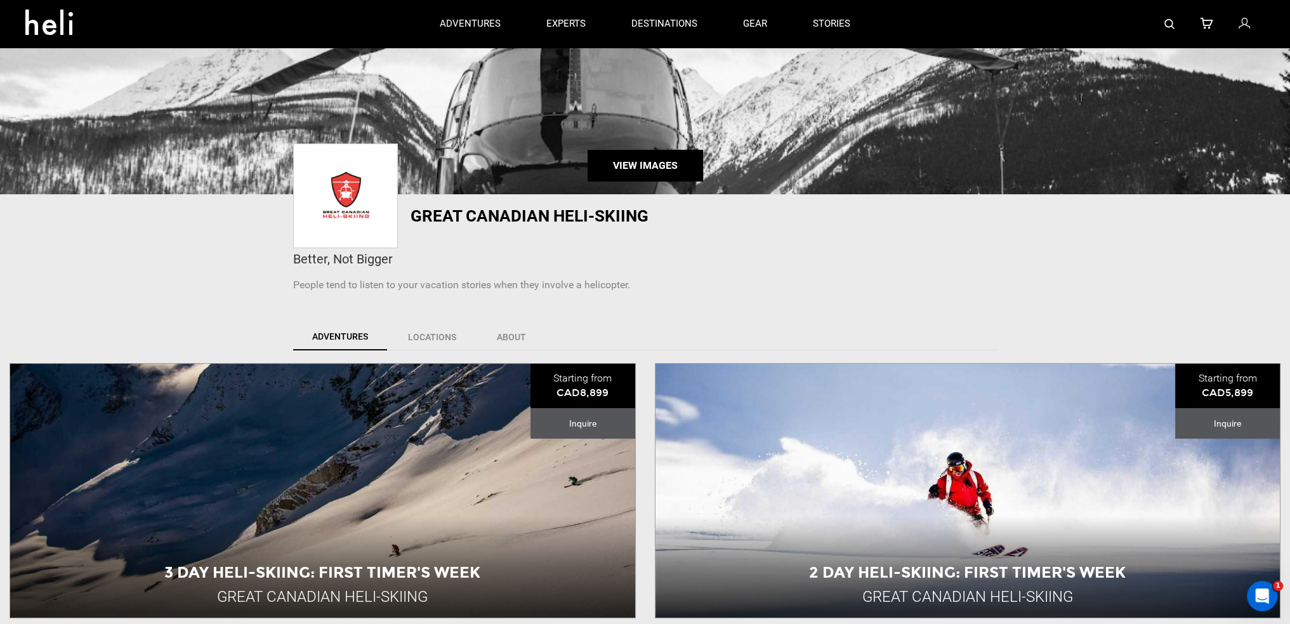
click at [667, 154] on link "View Images" at bounding box center [645, 166] width 115 height 32
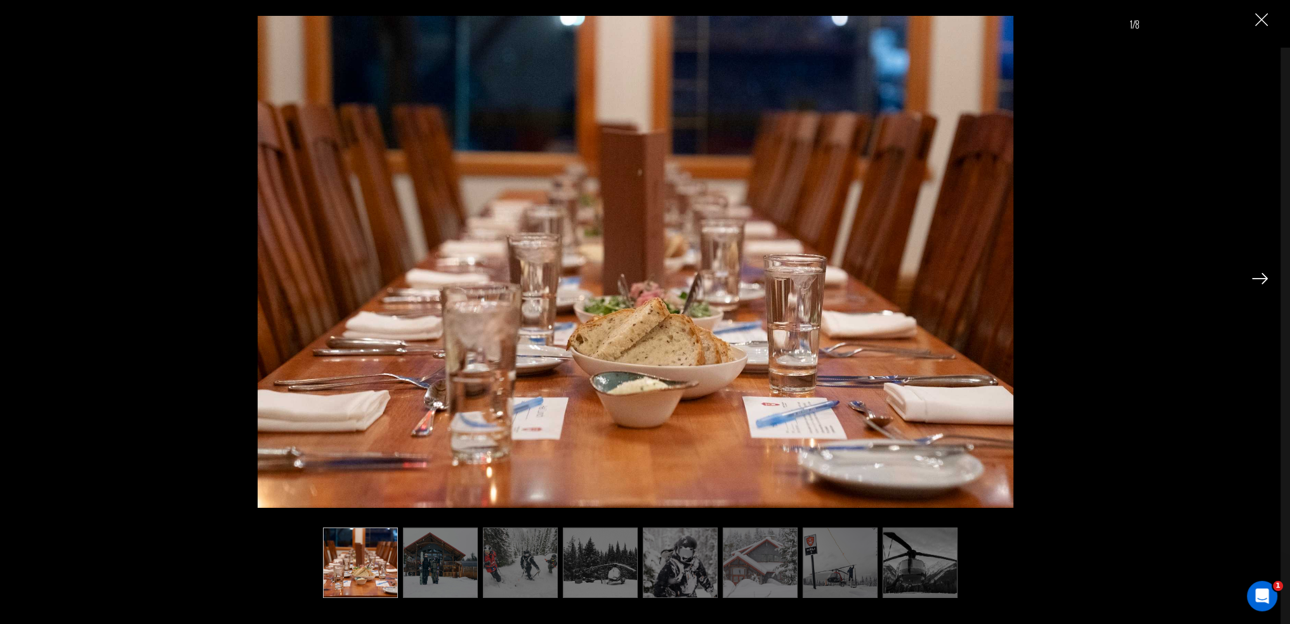
click at [1263, 284] on div at bounding box center [1260, 278] width 16 height 22
click at [1261, 277] on img at bounding box center [1260, 278] width 16 height 11
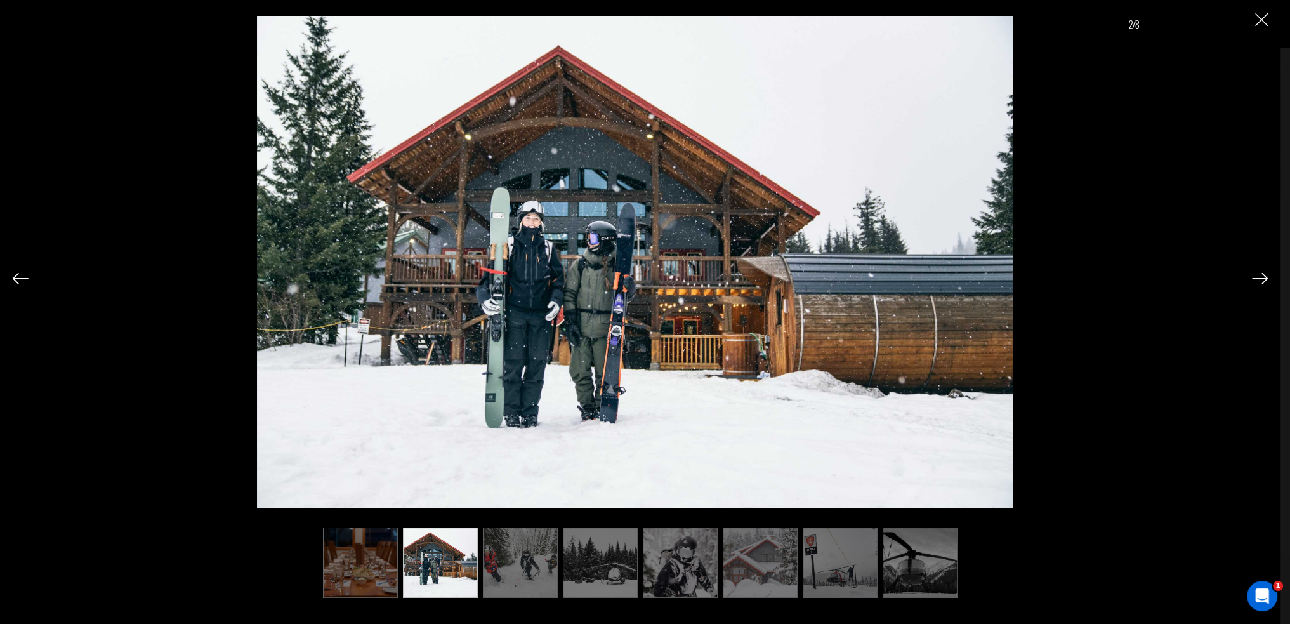
click at [1261, 277] on img at bounding box center [1260, 278] width 16 height 11
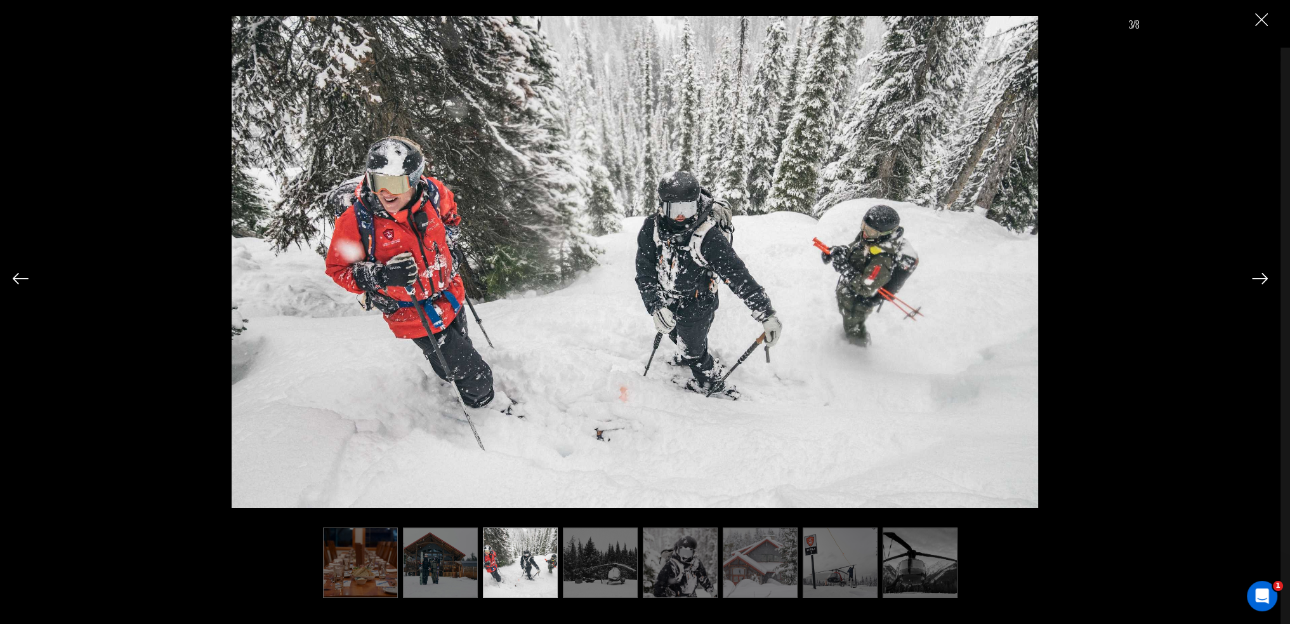
click at [10, 276] on div "3/8" at bounding box center [640, 312] width 1280 height 624
click at [19, 279] on img at bounding box center [21, 278] width 16 height 11
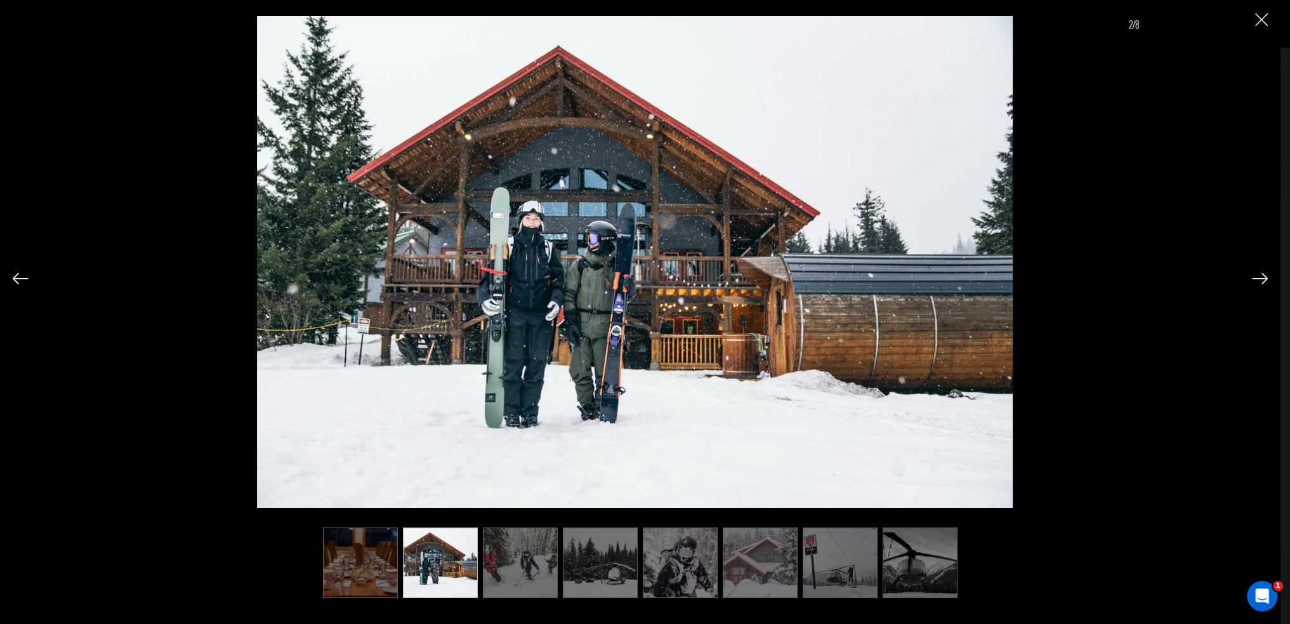
click at [1261, 279] on img at bounding box center [1260, 278] width 16 height 11
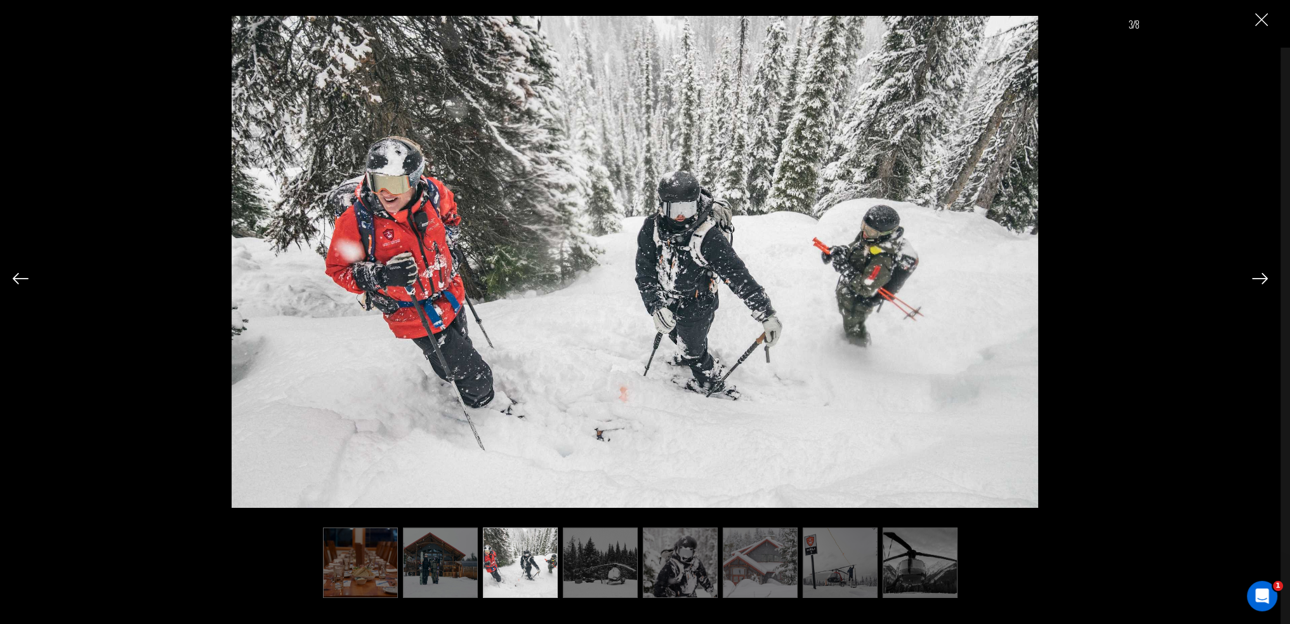
click at [1261, 279] on img at bounding box center [1260, 278] width 16 height 11
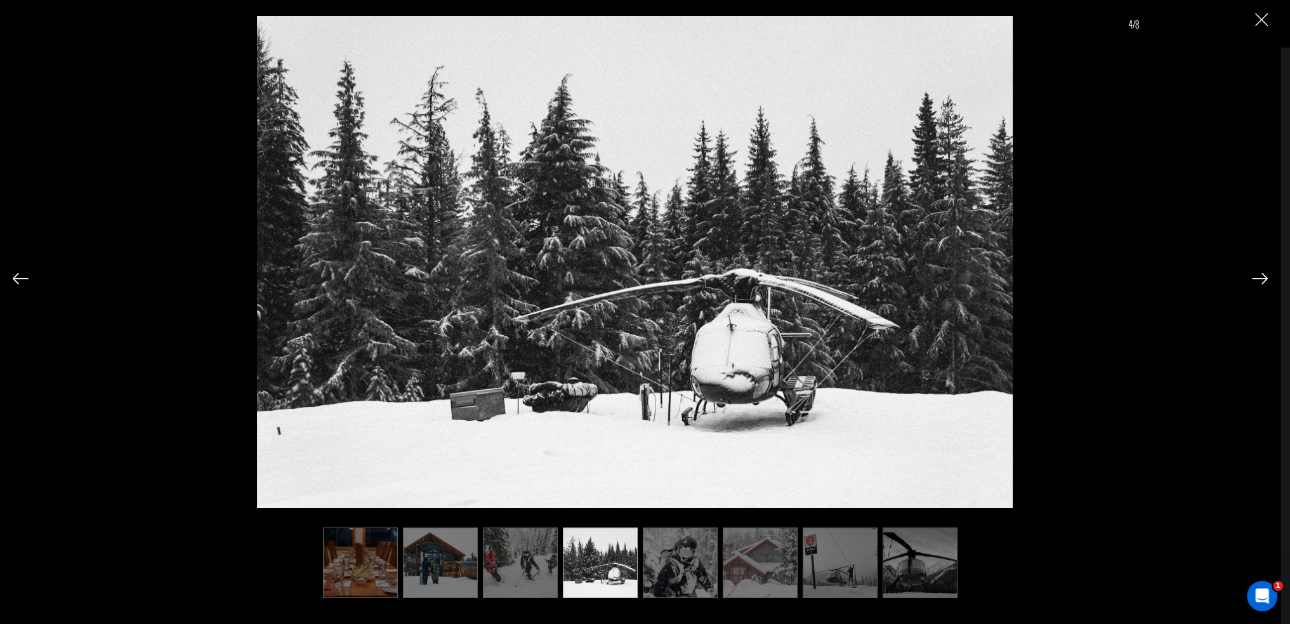
click at [1261, 279] on img at bounding box center [1260, 278] width 16 height 11
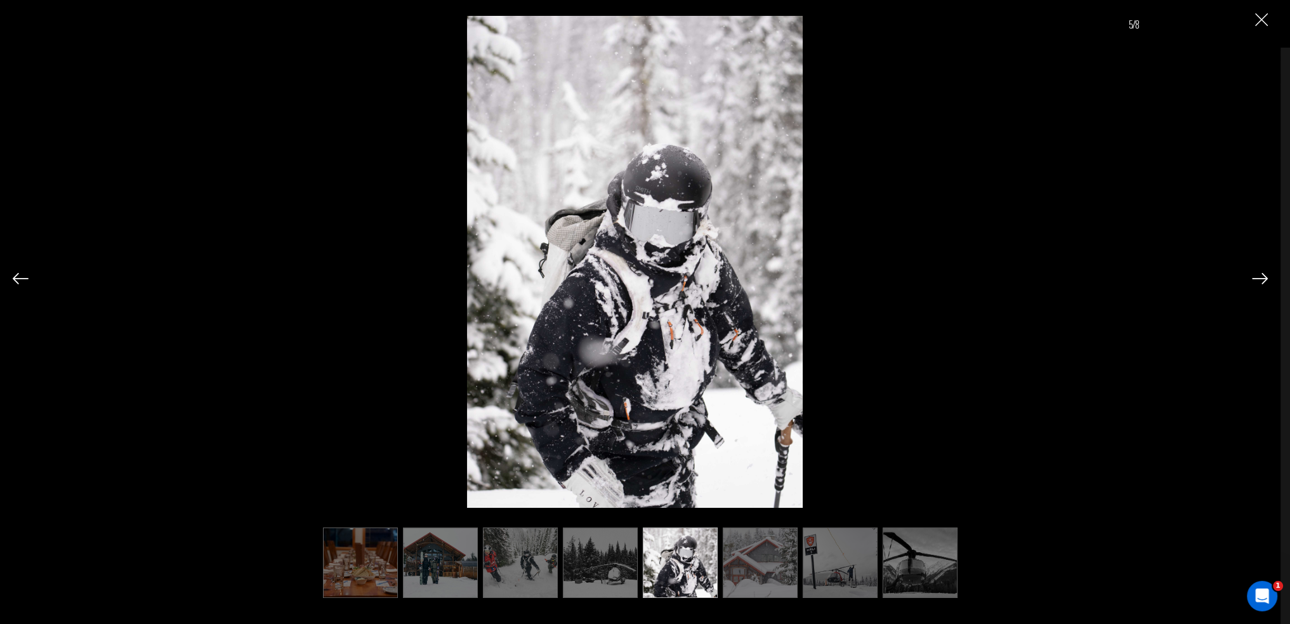
click at [1261, 279] on img at bounding box center [1260, 278] width 16 height 11
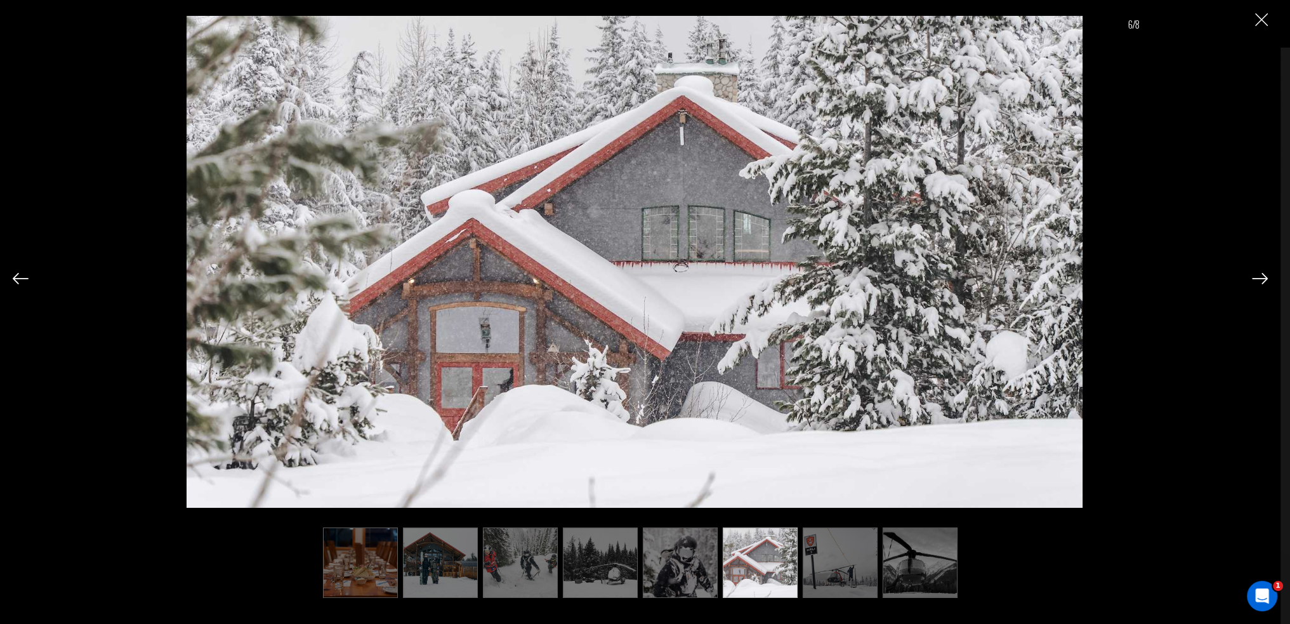
click at [1261, 279] on img at bounding box center [1260, 278] width 16 height 11
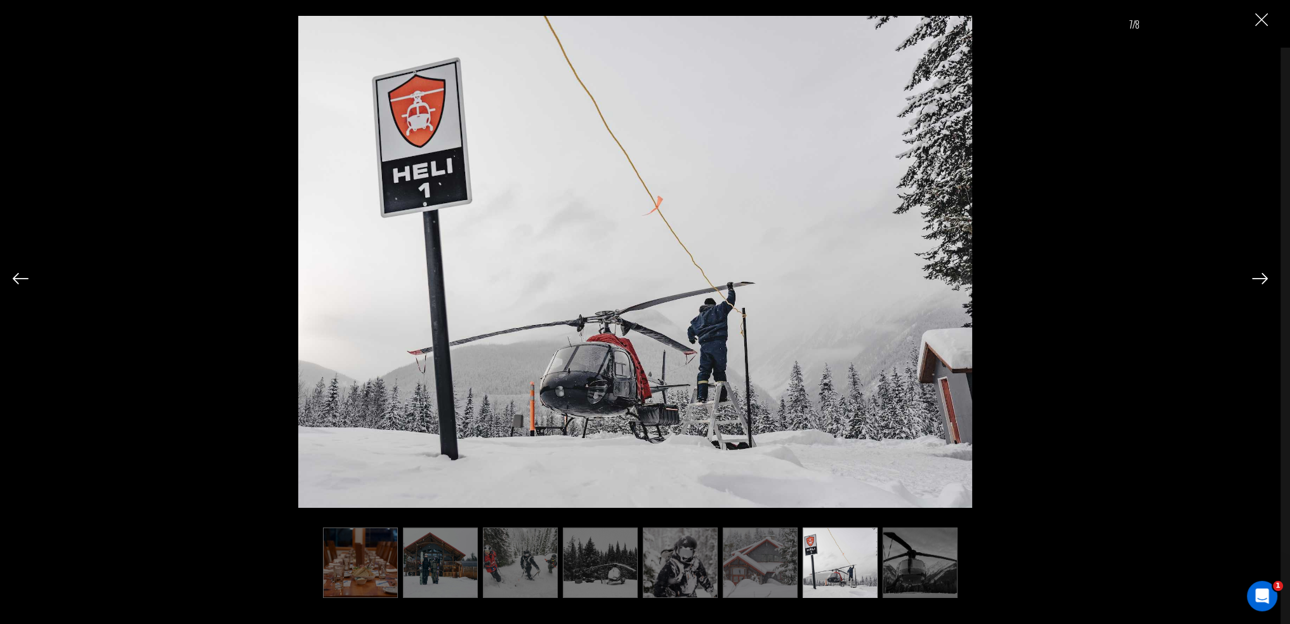
click at [1261, 279] on img at bounding box center [1260, 278] width 16 height 11
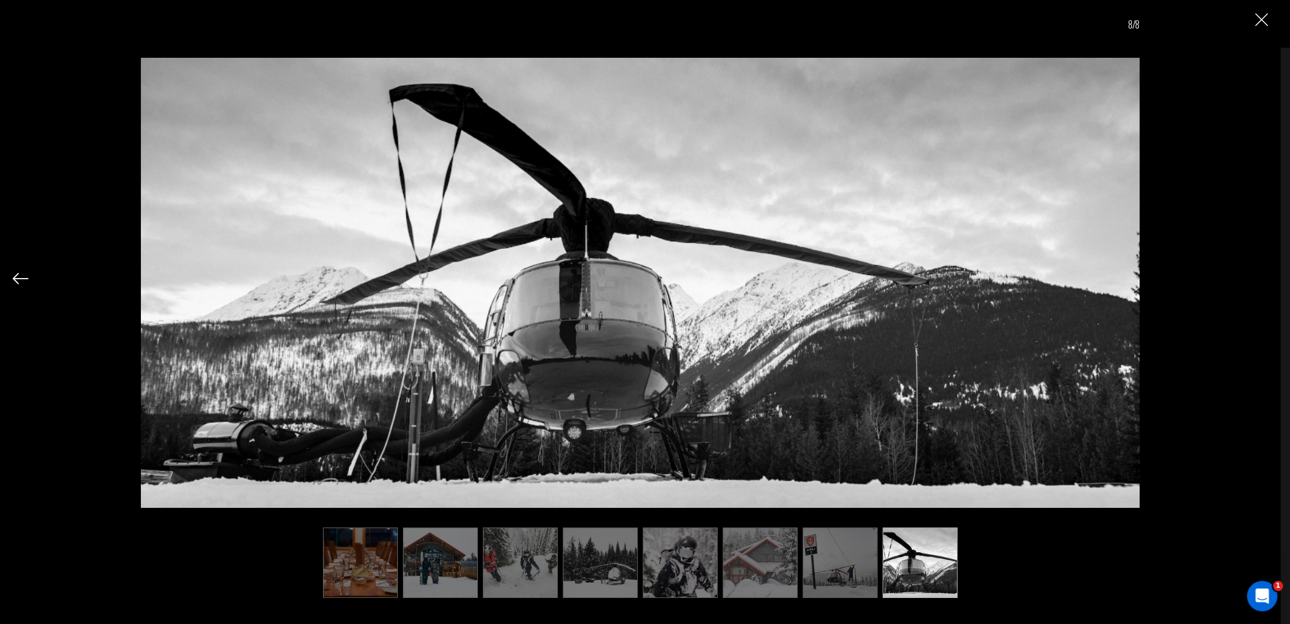
click at [1261, 279] on div "8/8" at bounding box center [640, 296] width 1255 height 593
click at [1263, 21] on img "Close" at bounding box center [1261, 19] width 13 height 13
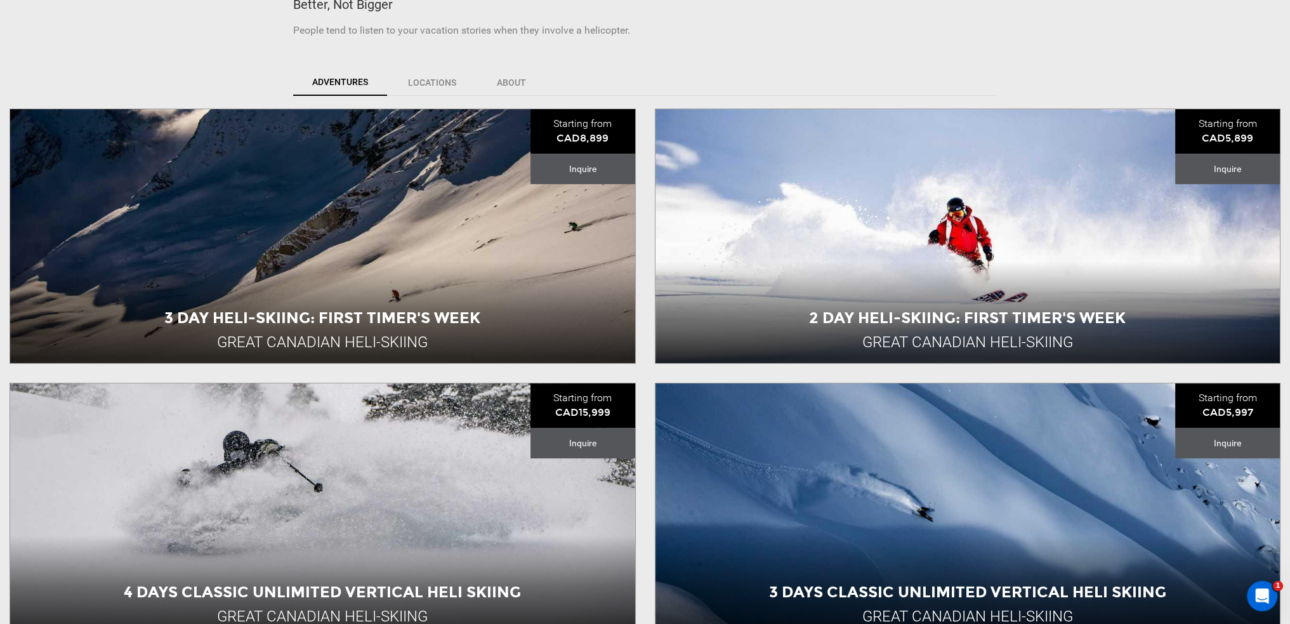
scroll to position [487, 0]
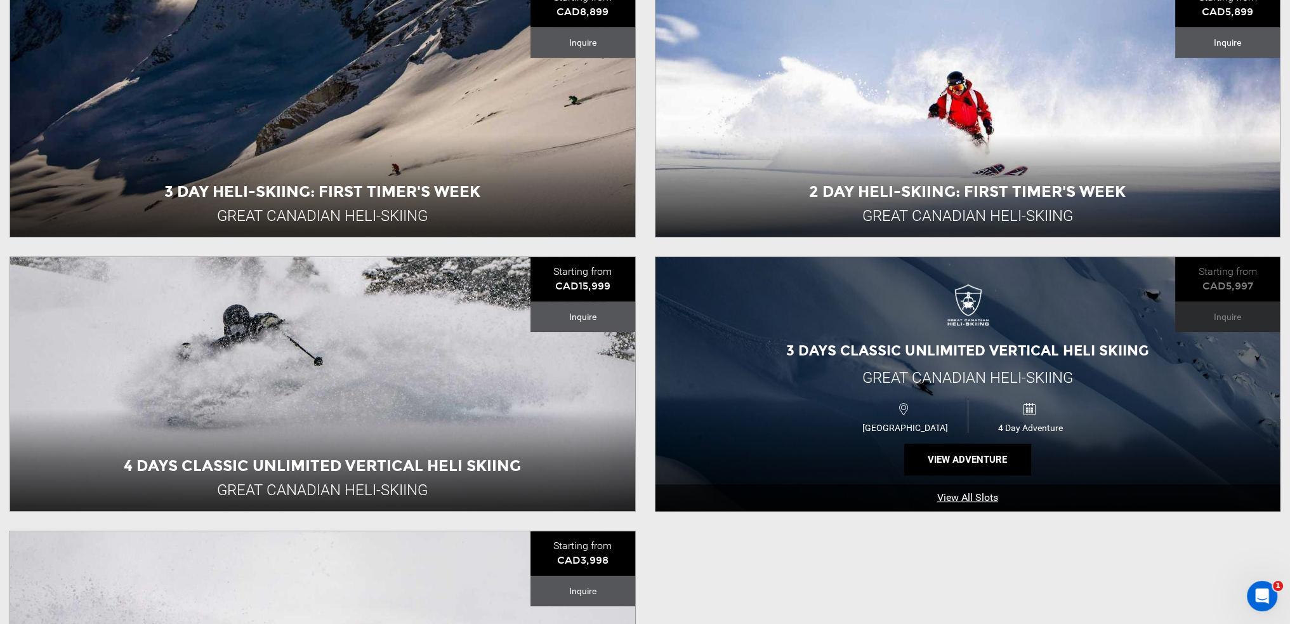
click at [1150, 368] on div "3 Days Classic Unlimited Vertical Heli Skiing Great Canadian Heli-Skiing [GEOGR…" at bounding box center [967, 384] width 625 height 254
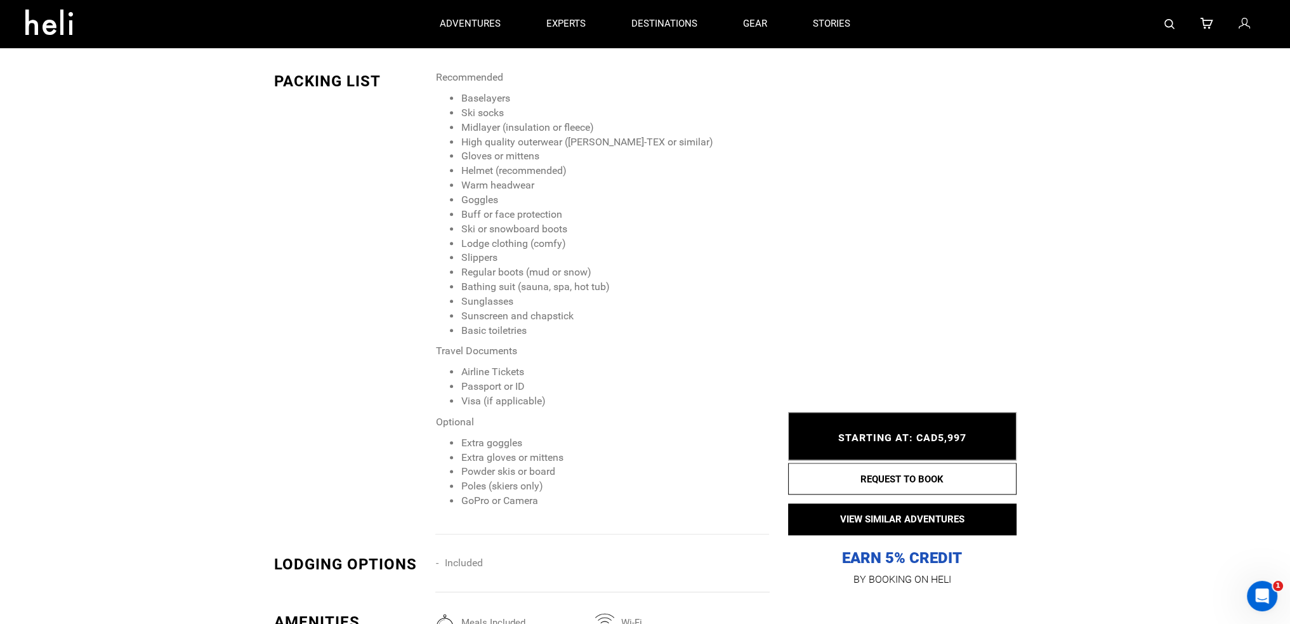
scroll to position [1967, 0]
